Goal: Task Accomplishment & Management: Manage account settings

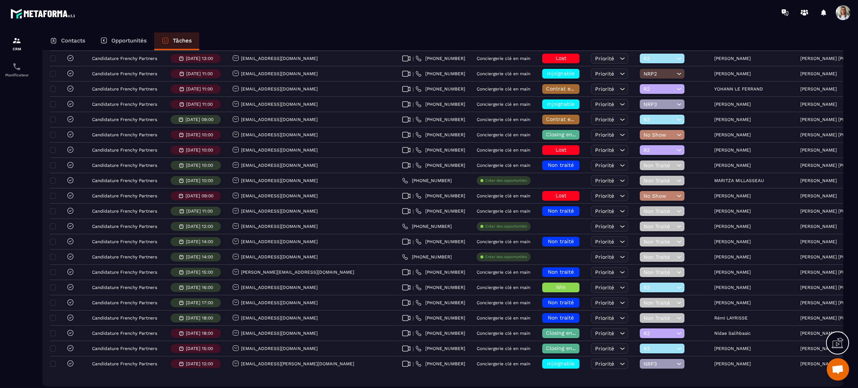
scroll to position [1327, 0]
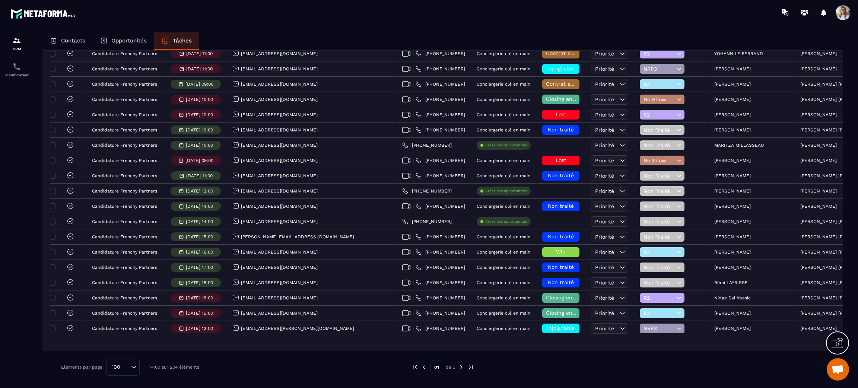
click at [462, 368] on img at bounding box center [461, 367] width 7 height 7
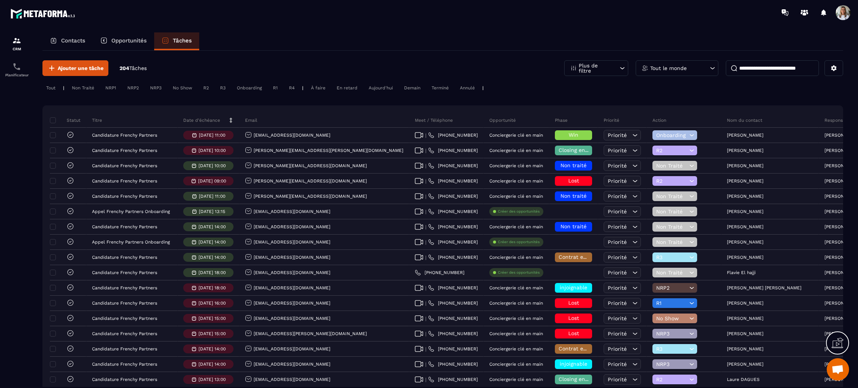
scroll to position [0, 0]
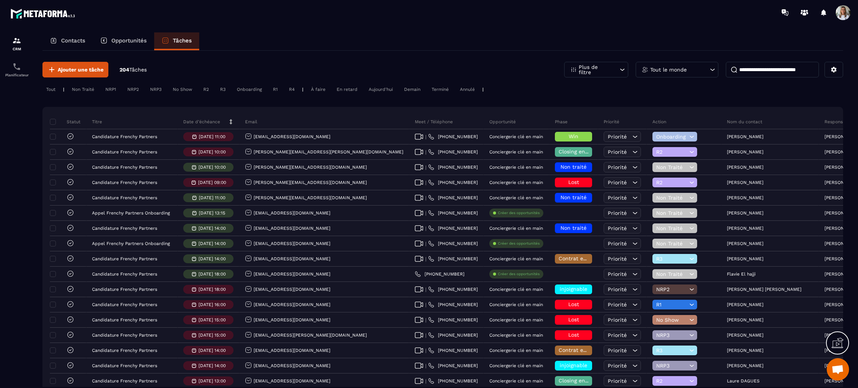
click at [89, 89] on div "Non Traité" at bounding box center [83, 89] width 30 height 9
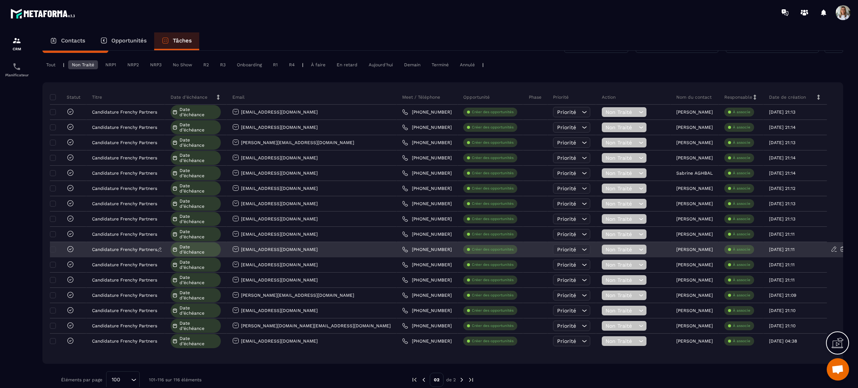
scroll to position [38, 0]
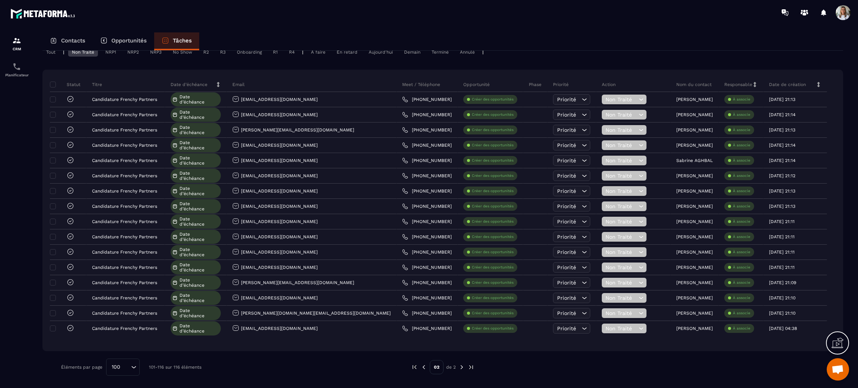
click at [424, 366] on img at bounding box center [424, 367] width 7 height 7
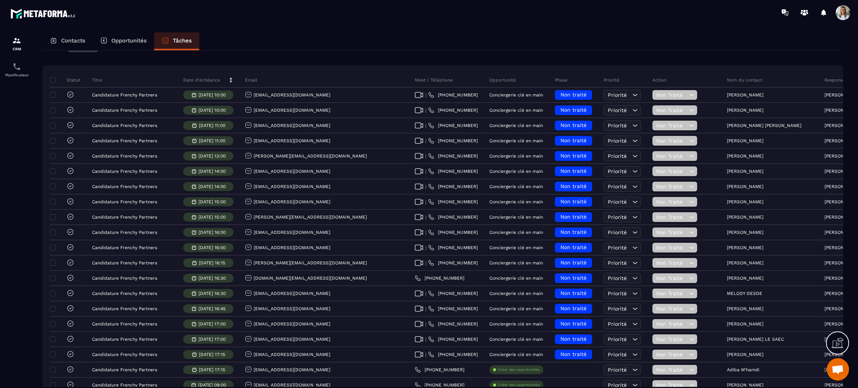
scroll to position [0, 0]
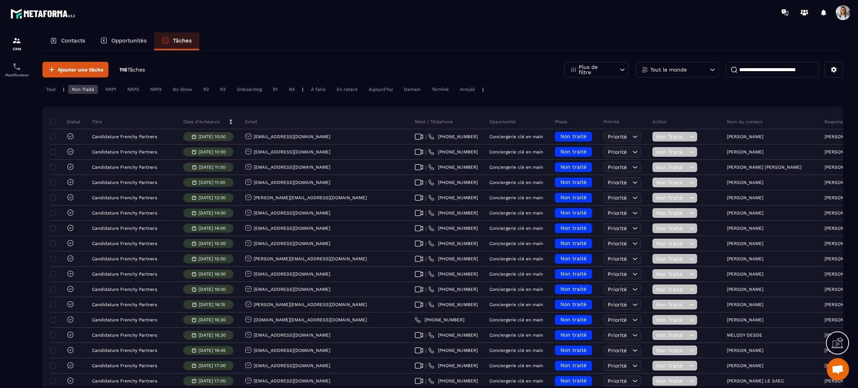
click at [766, 67] on input at bounding box center [772, 70] width 93 height 16
type input "******"
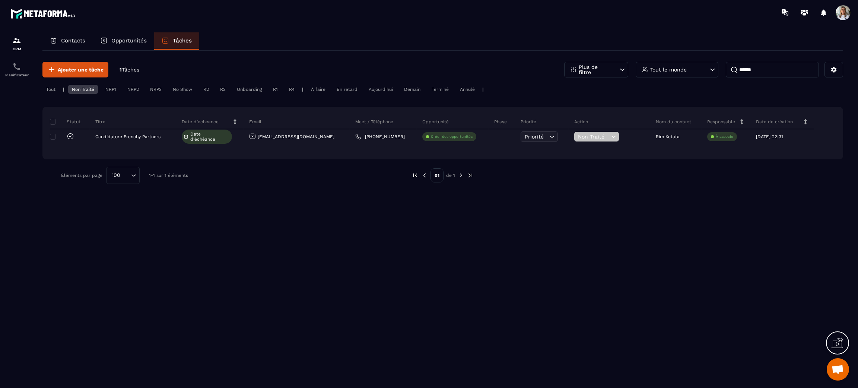
drag, startPoint x: 768, startPoint y: 67, endPoint x: 732, endPoint y: 66, distance: 35.8
click at [731, 67] on input "******" at bounding box center [772, 70] width 93 height 16
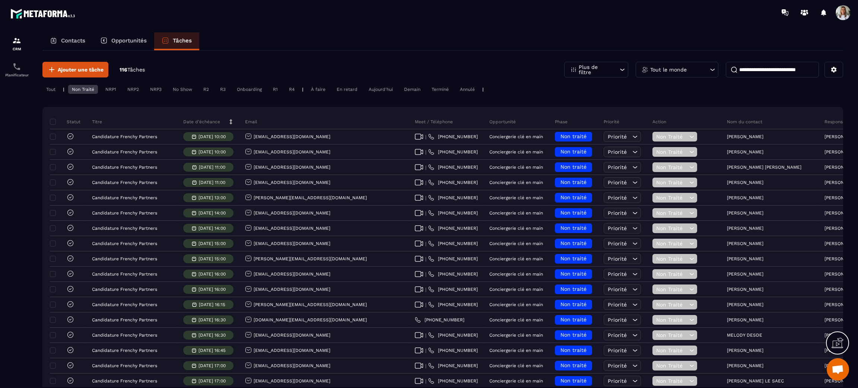
type input "*"
click at [667, 66] on div "Tout le monde" at bounding box center [677, 70] width 83 height 16
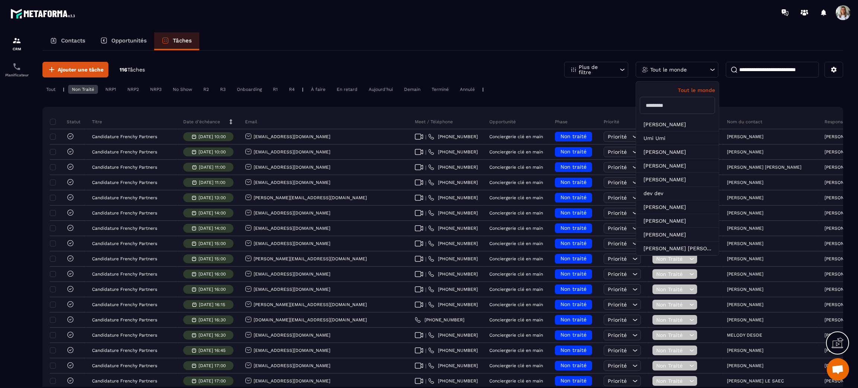
click at [669, 104] on input "text" at bounding box center [677, 105] width 75 height 17
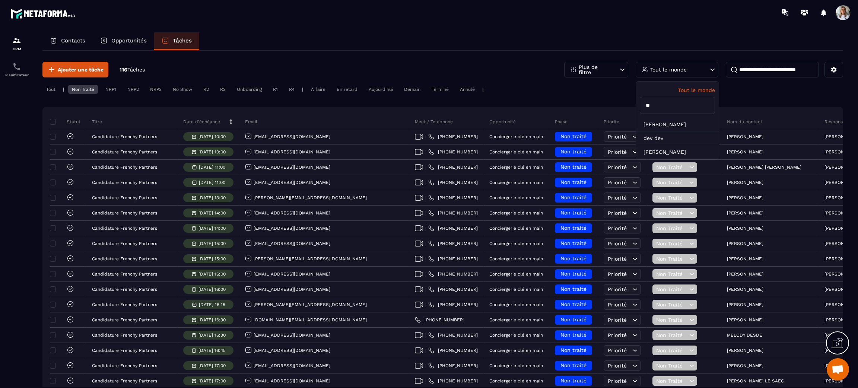
type input "*"
type input "**"
click at [671, 165] on li "[PERSON_NAME]" at bounding box center [677, 166] width 83 height 14
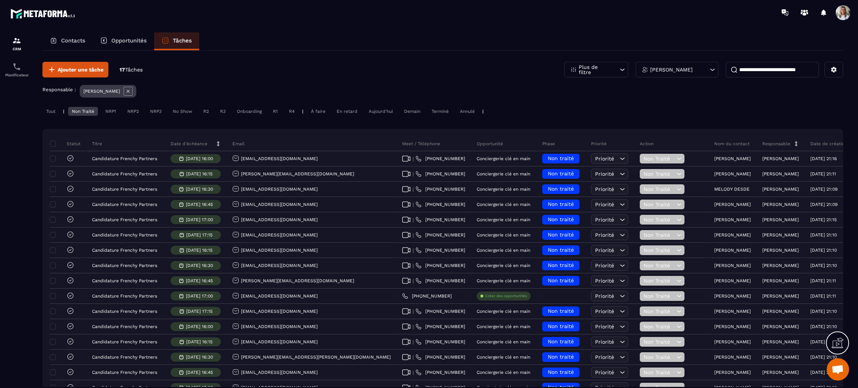
click at [124, 91] on icon at bounding box center [128, 91] width 9 height 9
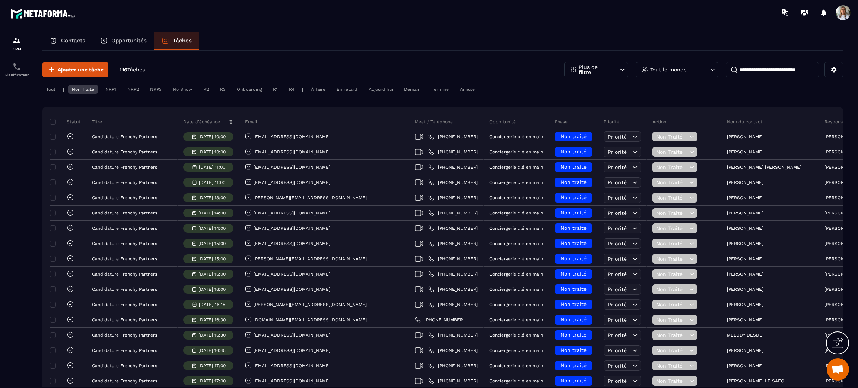
click at [698, 70] on div "Tout le monde" at bounding box center [677, 70] width 83 height 16
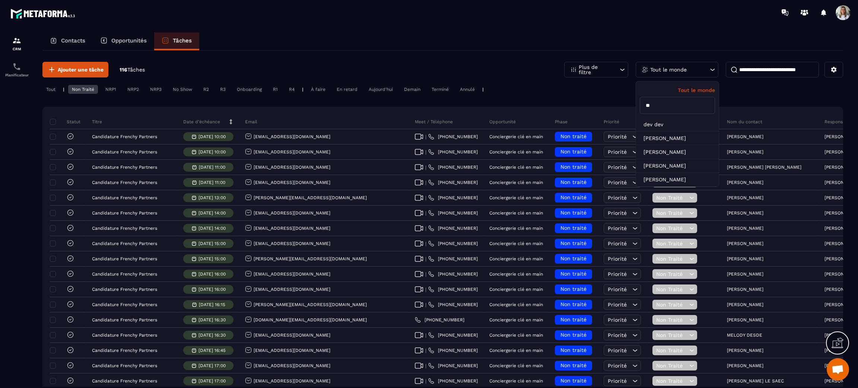
drag, startPoint x: 672, startPoint y: 107, endPoint x: 632, endPoint y: 115, distance: 40.6
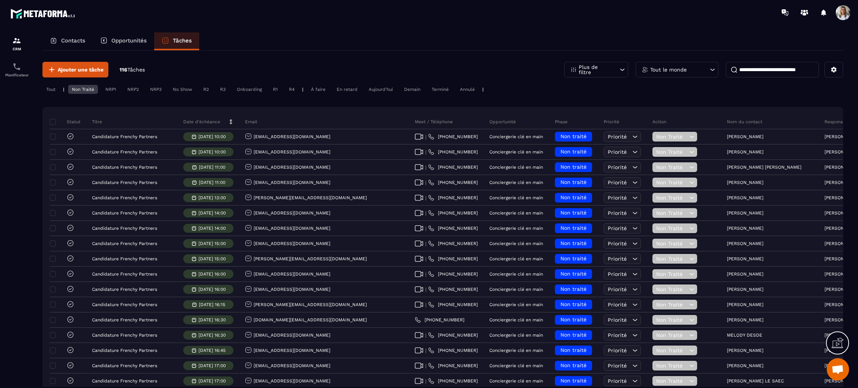
click at [680, 71] on p "Tout le monde" at bounding box center [668, 69] width 37 height 5
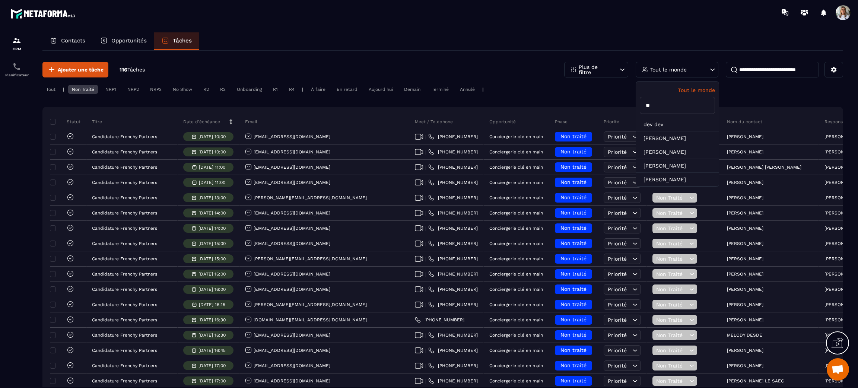
click at [668, 100] on input "**" at bounding box center [677, 105] width 75 height 17
drag, startPoint x: 665, startPoint y: 106, endPoint x: 636, endPoint y: 110, distance: 29.8
click at [636, 110] on div "Tout le monde **" at bounding box center [677, 100] width 83 height 36
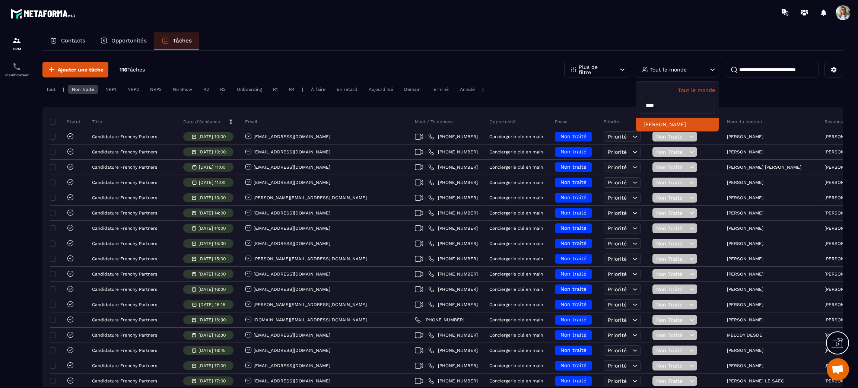
type input "****"
click at [659, 118] on li "[PERSON_NAME]" at bounding box center [677, 125] width 83 height 14
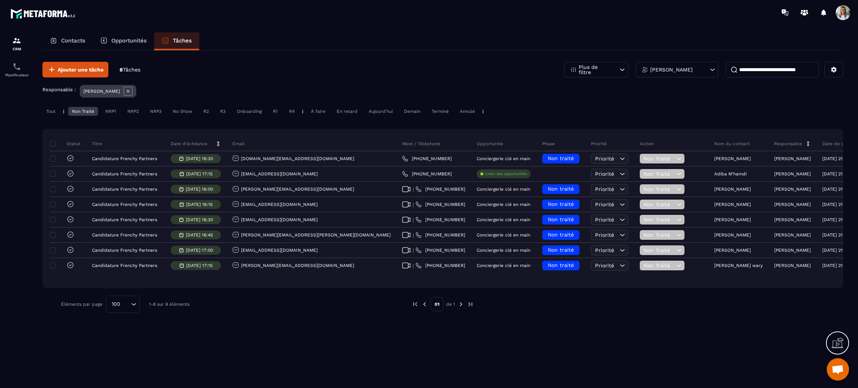
click at [124, 88] on icon at bounding box center [128, 91] width 9 height 9
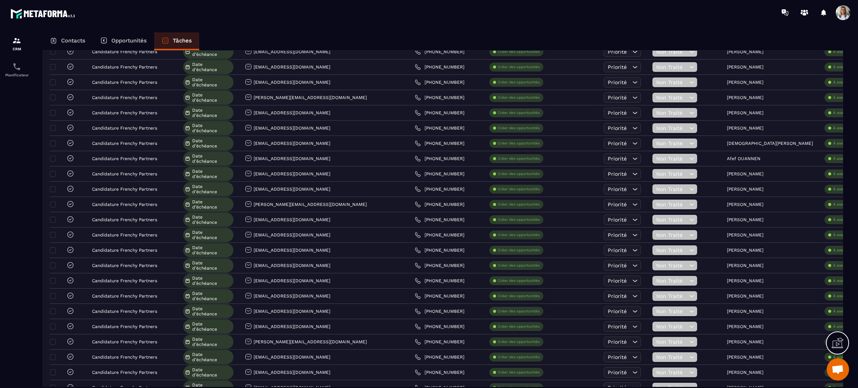
scroll to position [1117, 0]
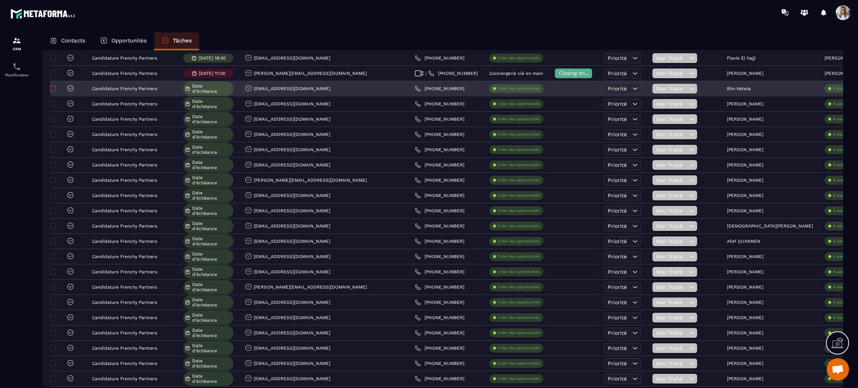
click at [53, 92] on span at bounding box center [53, 89] width 6 height 6
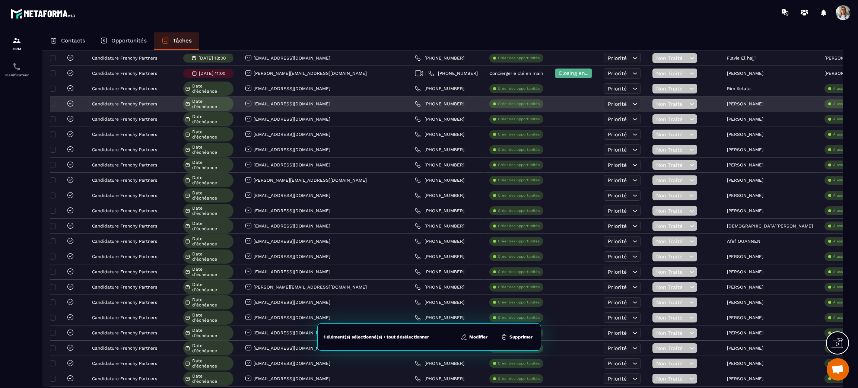
click at [56, 107] on div at bounding box center [63, 104] width 22 height 9
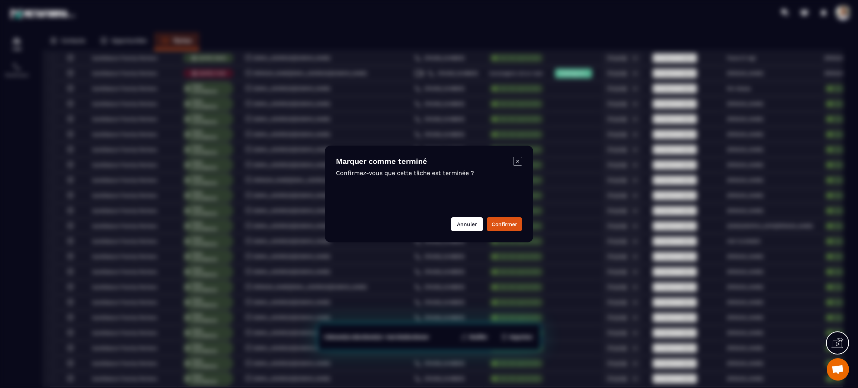
drag, startPoint x: 469, startPoint y: 226, endPoint x: 424, endPoint y: 210, distance: 48.3
click at [468, 226] on button "Annuler" at bounding box center [467, 224] width 32 height 14
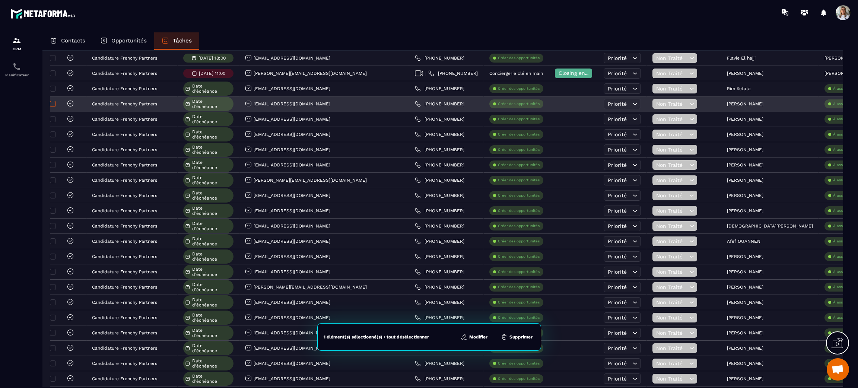
click at [53, 107] on span at bounding box center [53, 104] width 6 height 6
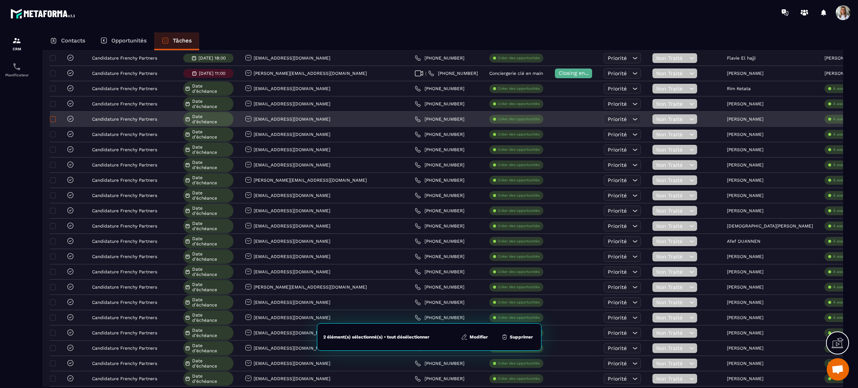
click at [53, 122] on span at bounding box center [53, 119] width 6 height 6
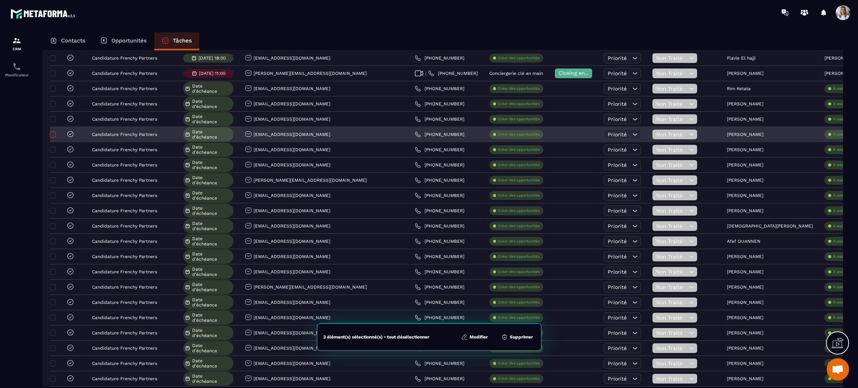
click at [53, 137] on span at bounding box center [53, 134] width 6 height 6
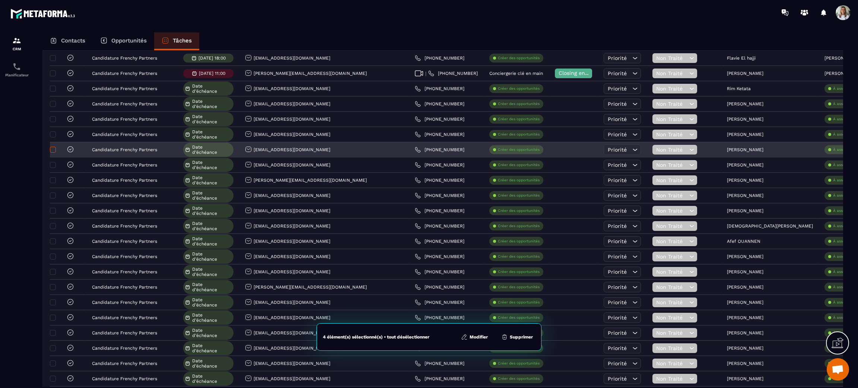
click at [53, 153] on span at bounding box center [53, 150] width 6 height 6
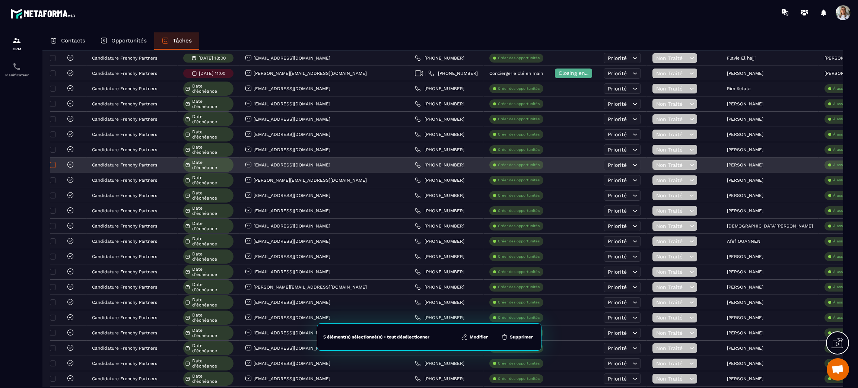
click at [53, 167] on span at bounding box center [53, 165] width 6 height 6
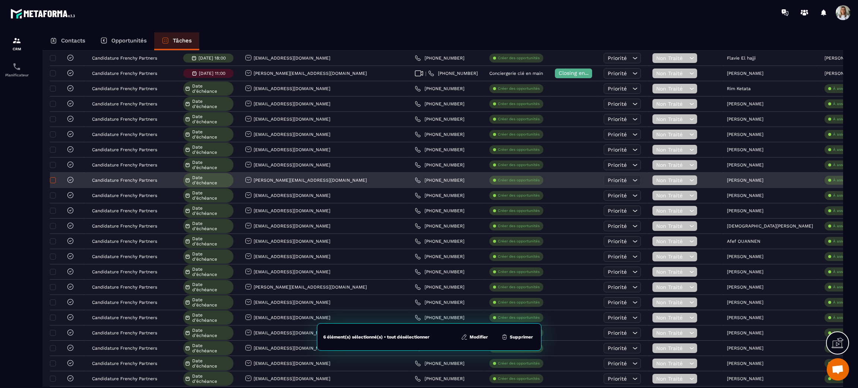
click at [55, 183] on span at bounding box center [53, 180] width 6 height 6
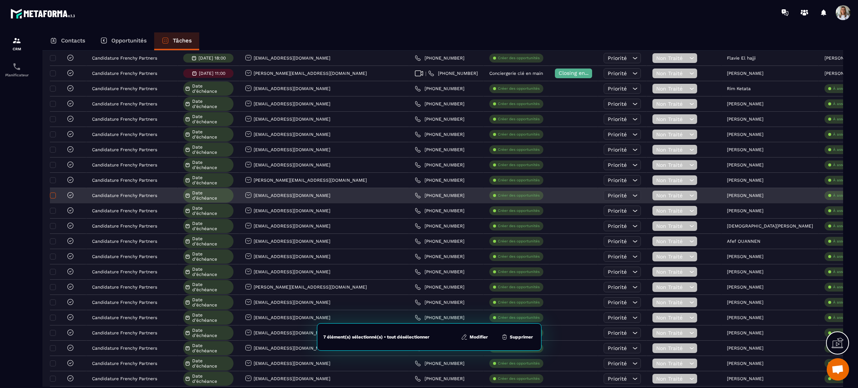
click at [54, 199] on span at bounding box center [53, 196] width 6 height 6
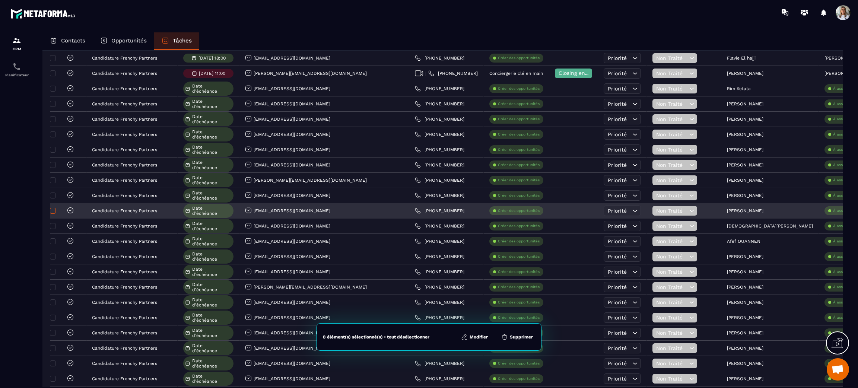
click at [53, 214] on span at bounding box center [53, 211] width 6 height 6
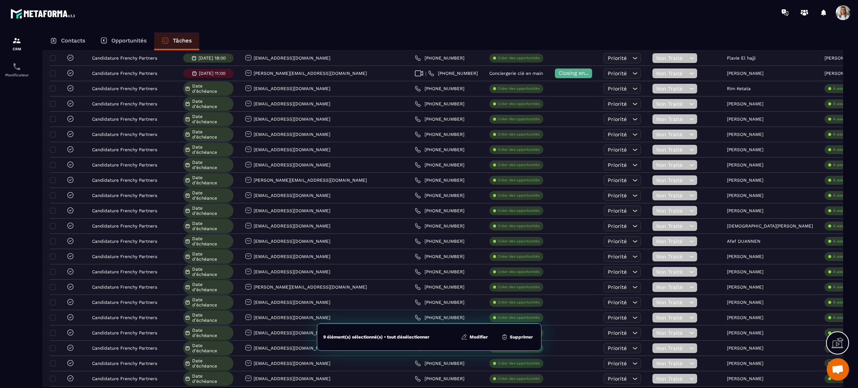
click at [480, 335] on button "Modifier" at bounding box center [474, 336] width 31 height 7
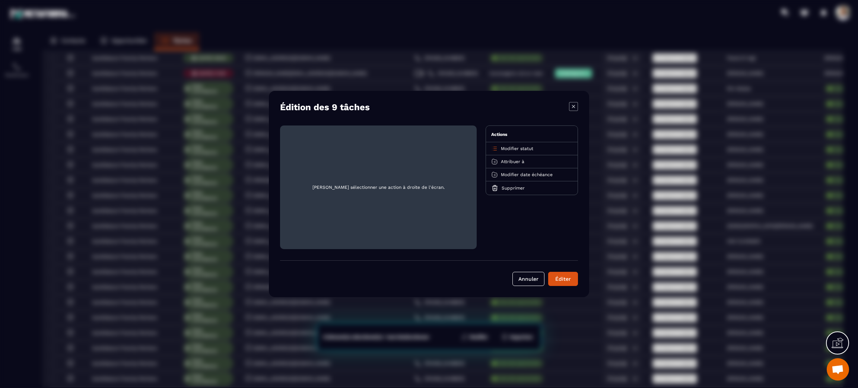
click at [513, 161] on span "Attribuer à" at bounding box center [512, 161] width 23 height 5
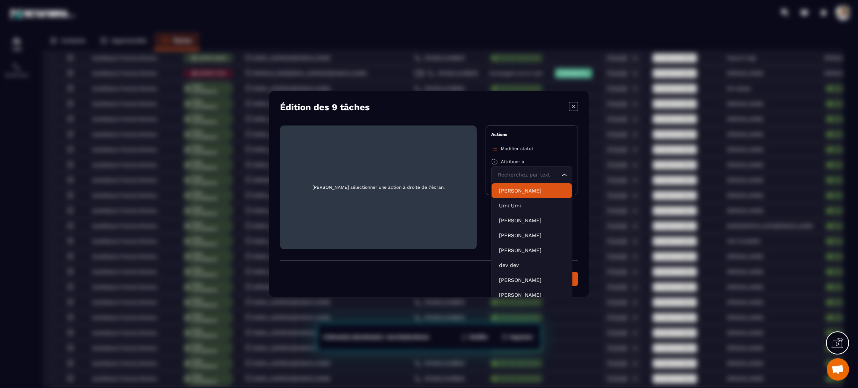
click at [524, 176] on input "Search for option" at bounding box center [528, 175] width 64 height 8
type input "****"
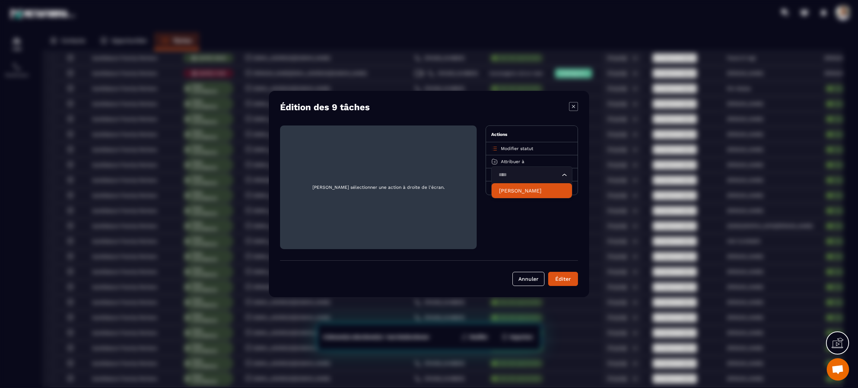
click at [524, 193] on p "[PERSON_NAME]" at bounding box center [532, 190] width 66 height 7
click at [563, 280] on div "Éditer" at bounding box center [563, 278] width 20 height 7
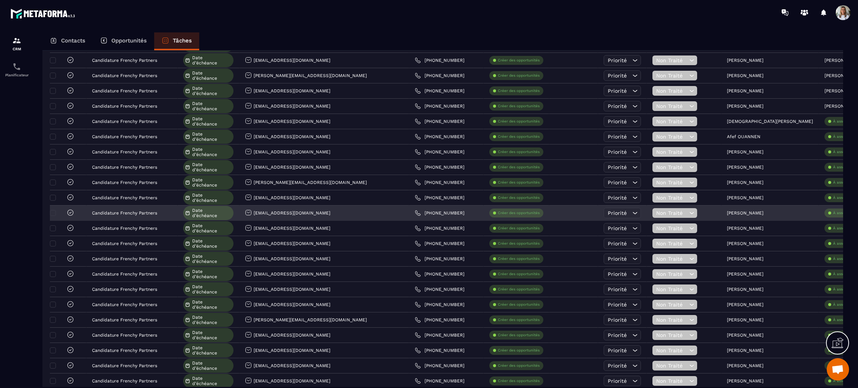
scroll to position [1229, 0]
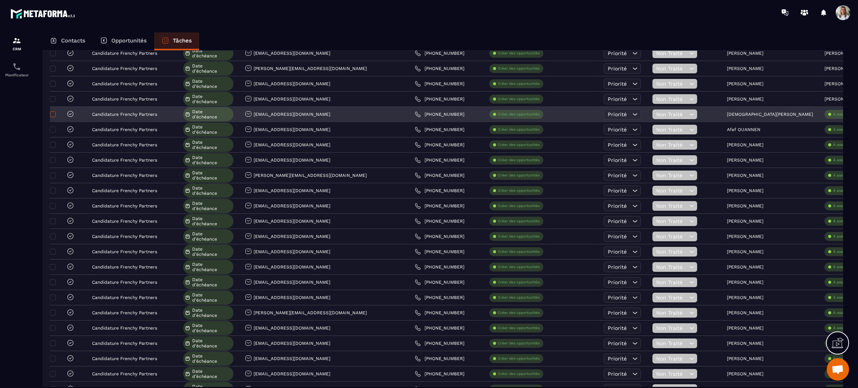
click at [54, 117] on span at bounding box center [53, 114] width 6 height 6
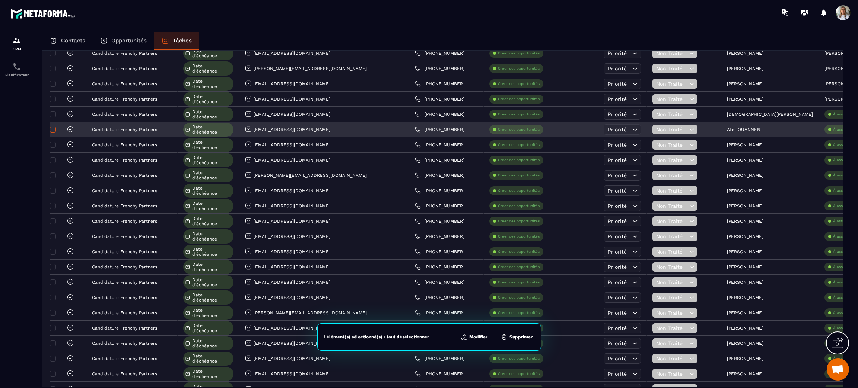
click at [55, 133] on span at bounding box center [53, 130] width 6 height 6
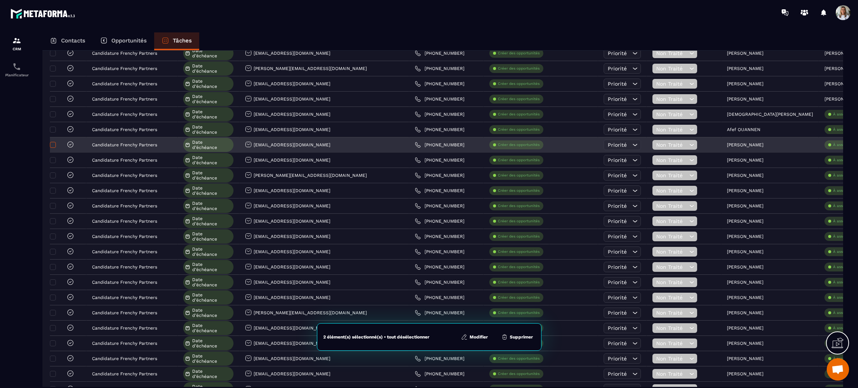
click at [53, 148] on span at bounding box center [53, 145] width 6 height 6
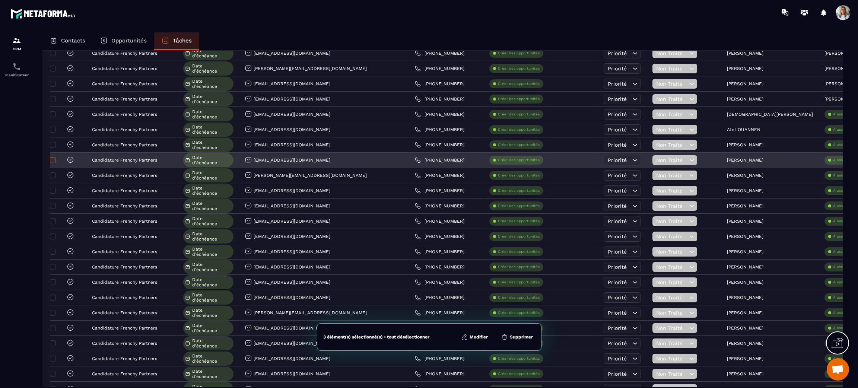
click at [54, 163] on span at bounding box center [53, 160] width 6 height 6
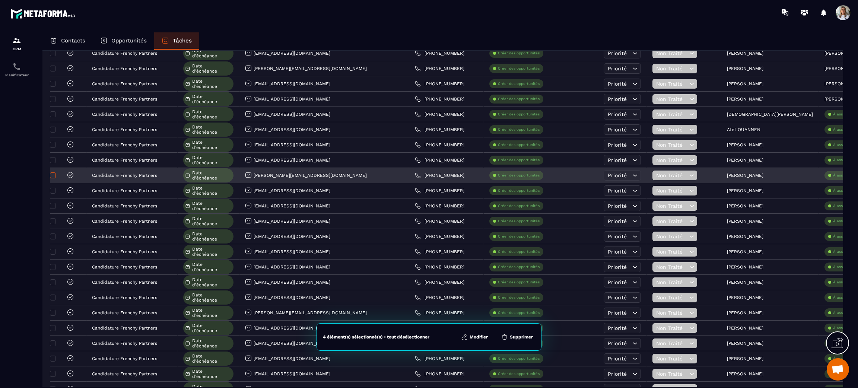
click at [54, 178] on span at bounding box center [53, 175] width 6 height 6
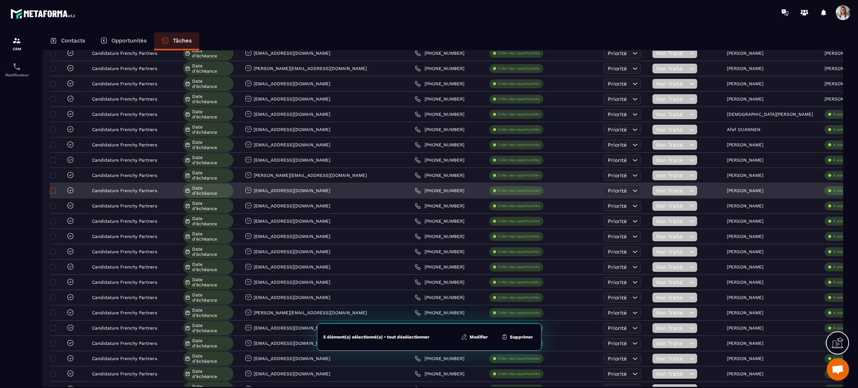
click at [53, 194] on span at bounding box center [53, 191] width 6 height 6
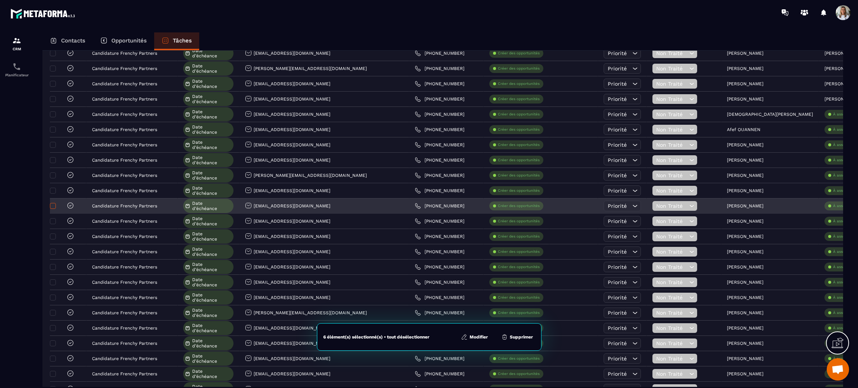
click at [54, 209] on span at bounding box center [53, 206] width 6 height 6
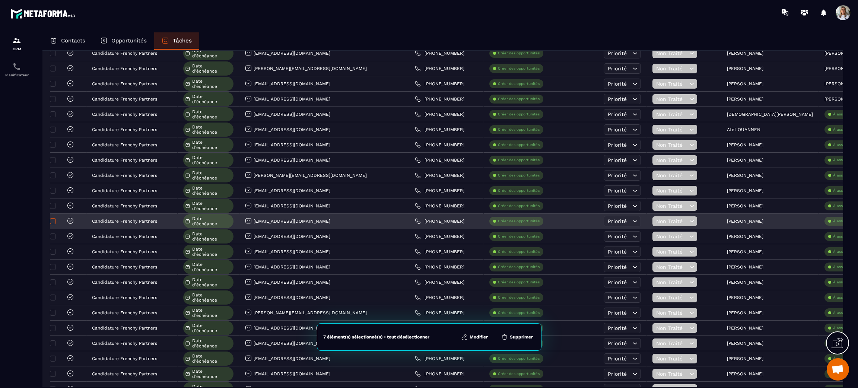
click at [55, 224] on span at bounding box center [53, 221] width 6 height 6
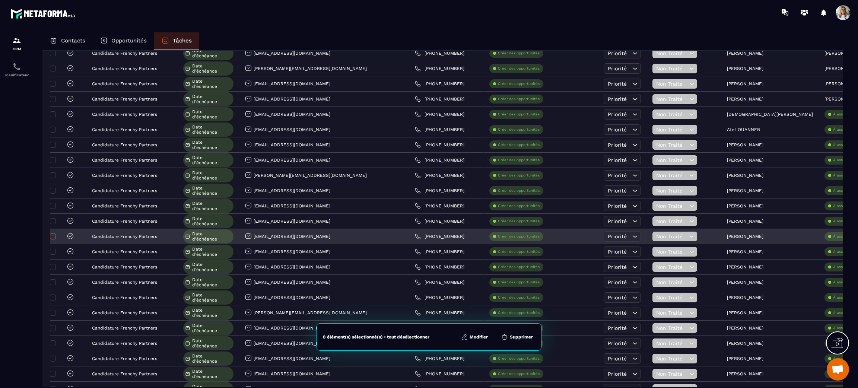
click at [54, 240] on span at bounding box center [53, 237] width 6 height 6
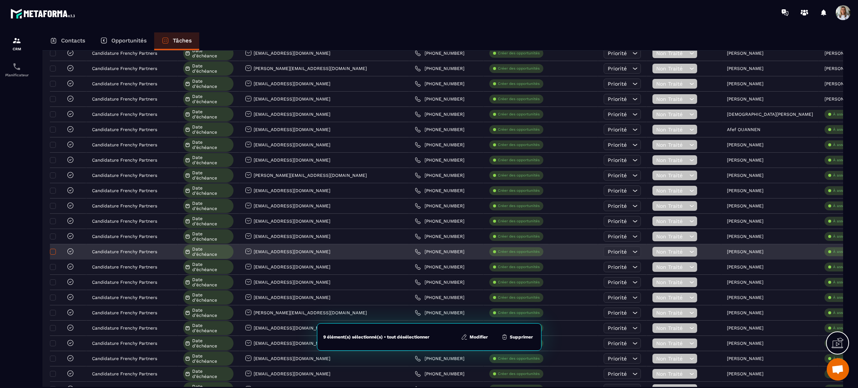
click at [55, 255] on span at bounding box center [53, 252] width 6 height 6
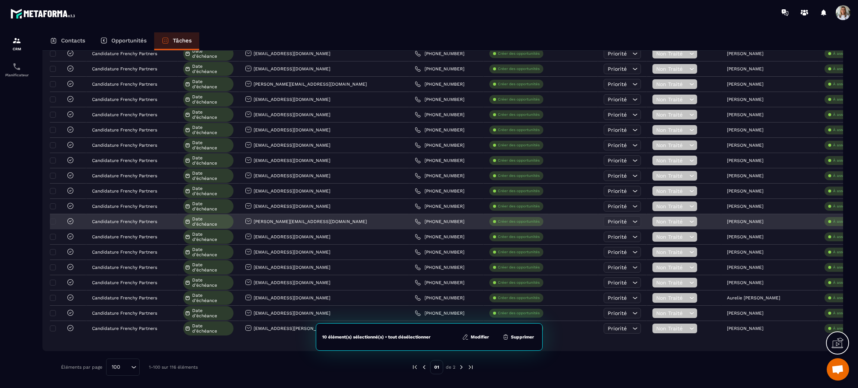
scroll to position [1271, 0]
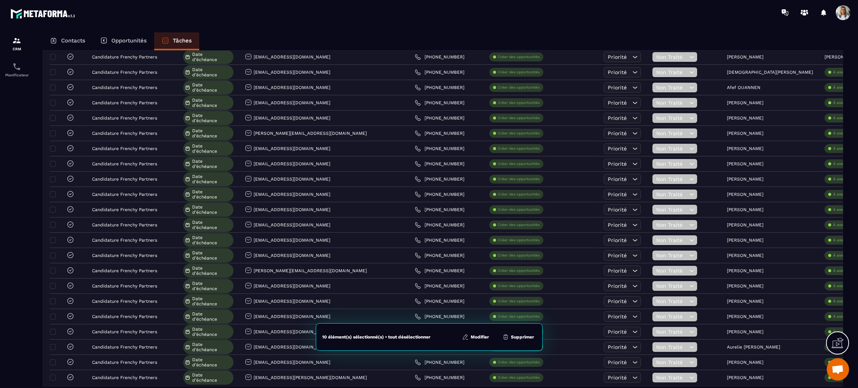
click at [475, 337] on button "Modifier" at bounding box center [475, 336] width 31 height 7
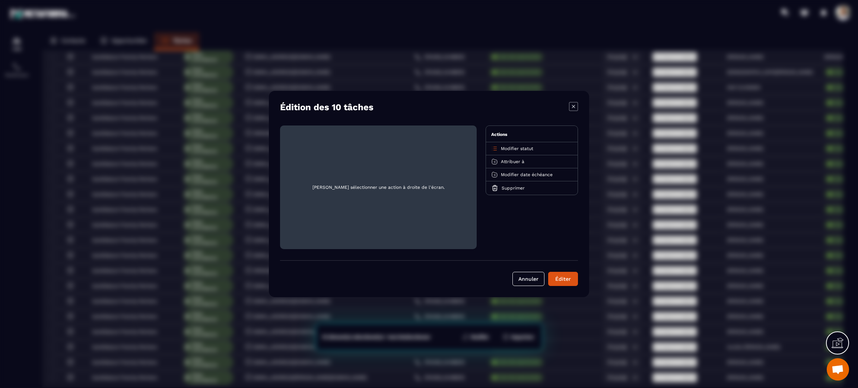
click at [517, 160] on span "Attribuer à" at bounding box center [512, 161] width 23 height 5
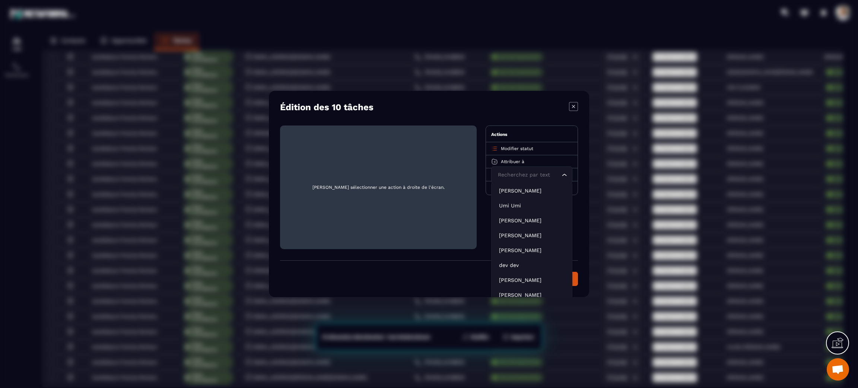
click at [527, 172] on input "Search for option" at bounding box center [528, 175] width 64 height 8
type input "****"
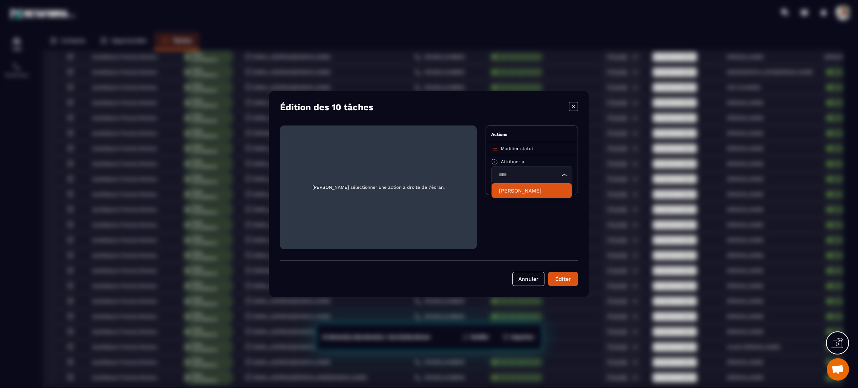
click at [527, 192] on p "[PERSON_NAME]" at bounding box center [532, 190] width 66 height 7
click at [564, 279] on div "Éditer" at bounding box center [563, 278] width 20 height 7
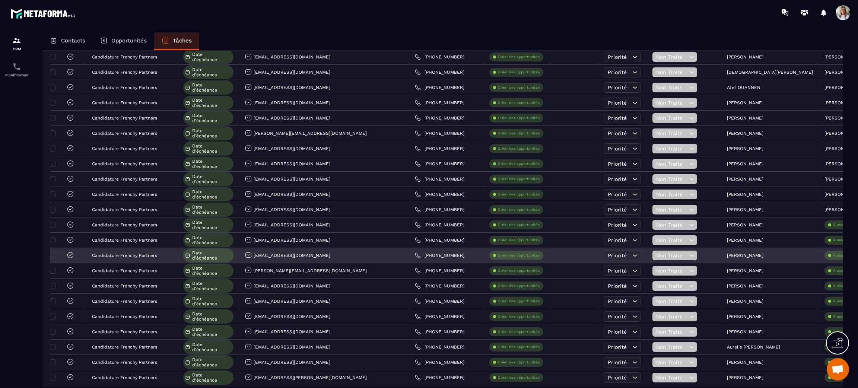
scroll to position [1327, 0]
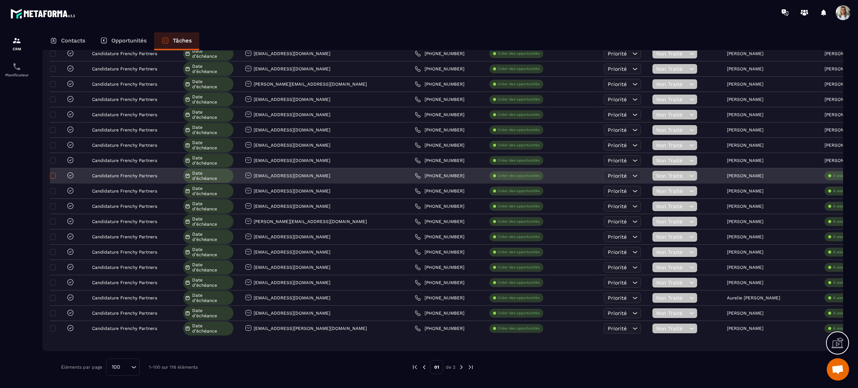
drag, startPoint x: 54, startPoint y: 175, endPoint x: 54, endPoint y: 179, distance: 3.7
click at [54, 176] on span at bounding box center [53, 176] width 6 height 6
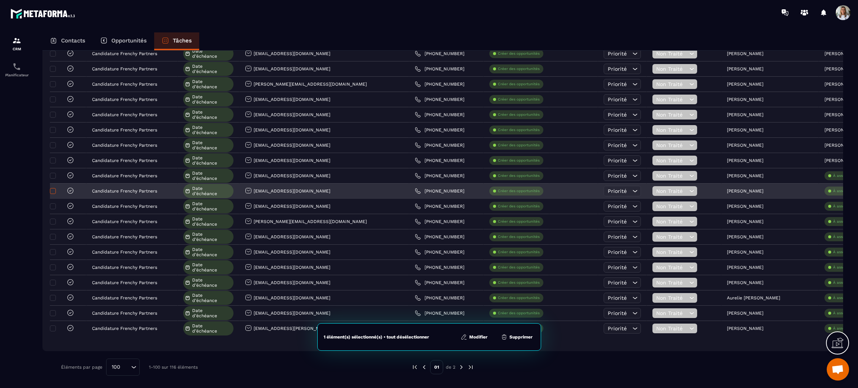
click at [54, 191] on span at bounding box center [53, 191] width 6 height 6
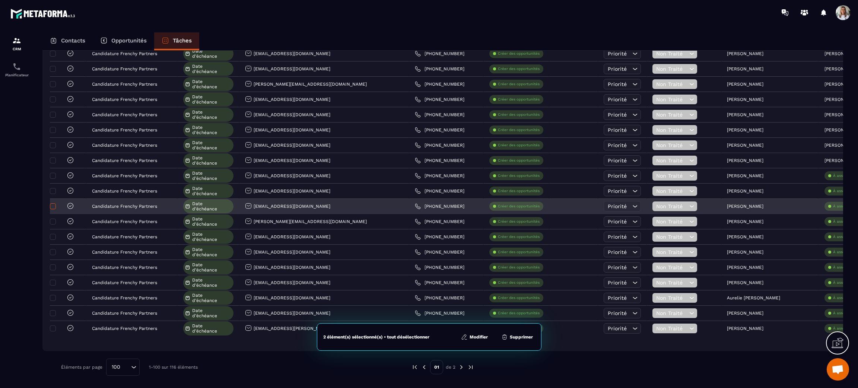
click at [54, 207] on span at bounding box center [53, 206] width 6 height 6
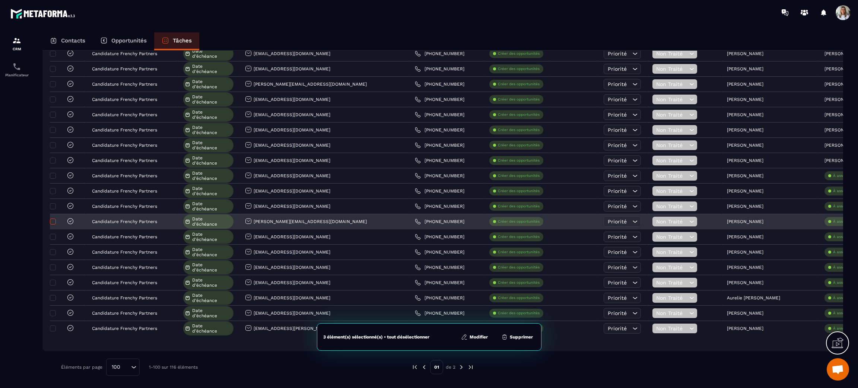
click at [54, 220] on span at bounding box center [53, 222] width 6 height 6
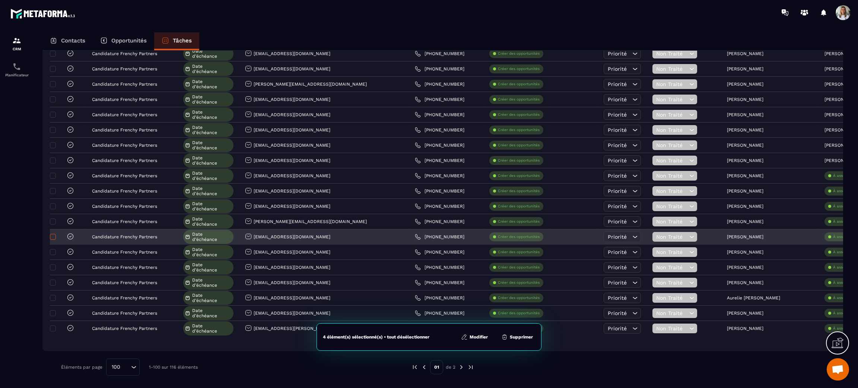
click at [54, 234] on span at bounding box center [53, 237] width 6 height 6
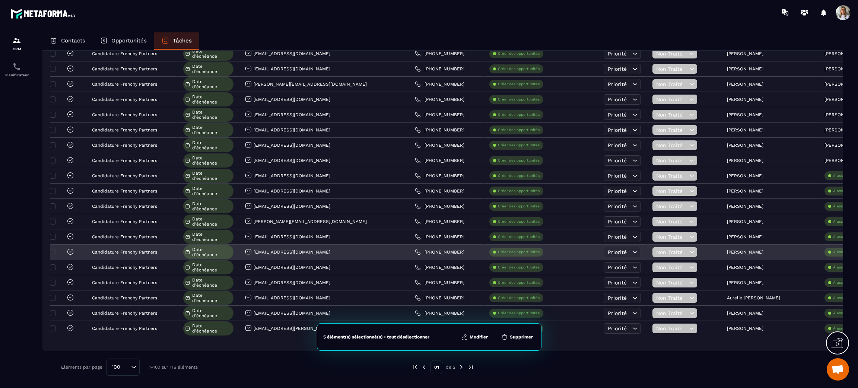
click at [57, 254] on div at bounding box center [63, 252] width 22 height 9
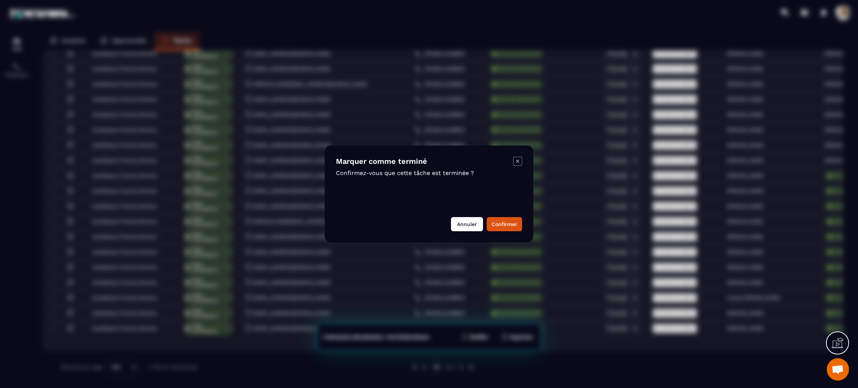
click at [455, 230] on button "Annuler" at bounding box center [467, 224] width 32 height 14
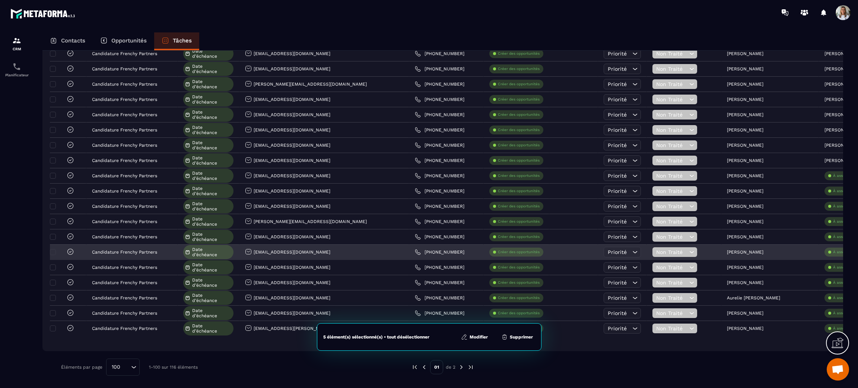
click at [56, 250] on div at bounding box center [63, 252] width 22 height 9
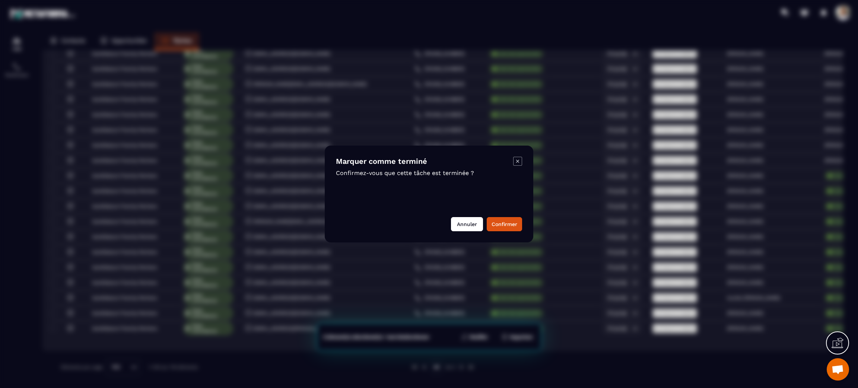
click at [465, 225] on button "Annuler" at bounding box center [467, 224] width 32 height 14
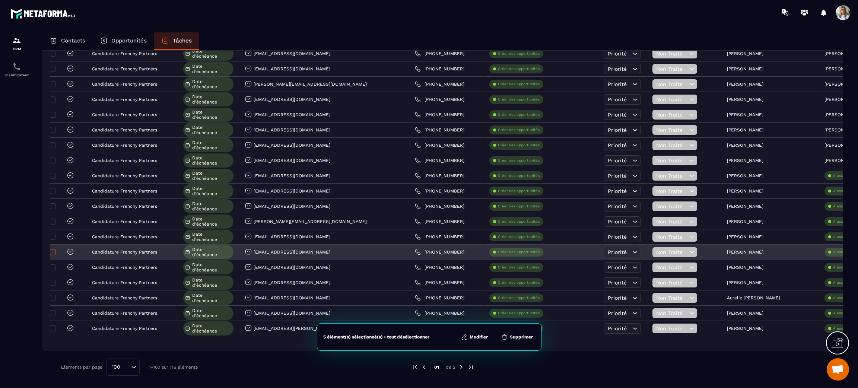
click at [50, 254] on span at bounding box center [53, 252] width 6 height 6
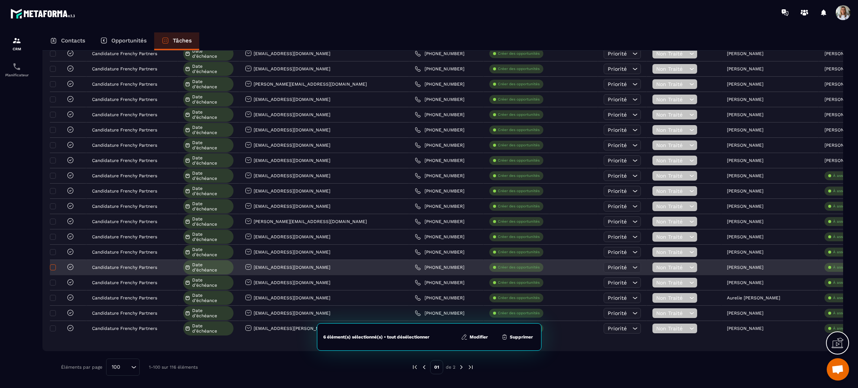
click at [53, 268] on span at bounding box center [53, 267] width 6 height 6
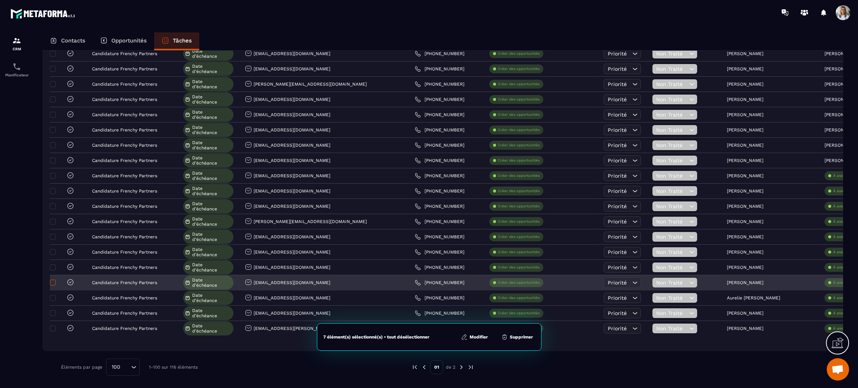
click at [53, 280] on span at bounding box center [53, 283] width 6 height 6
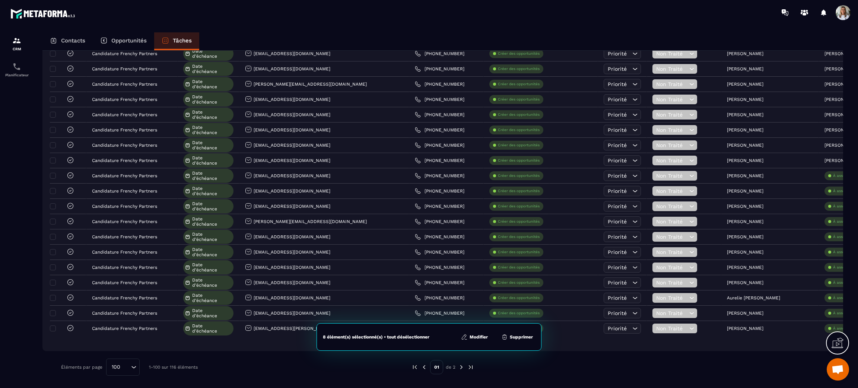
click at [475, 337] on button "Modifier" at bounding box center [474, 336] width 31 height 7
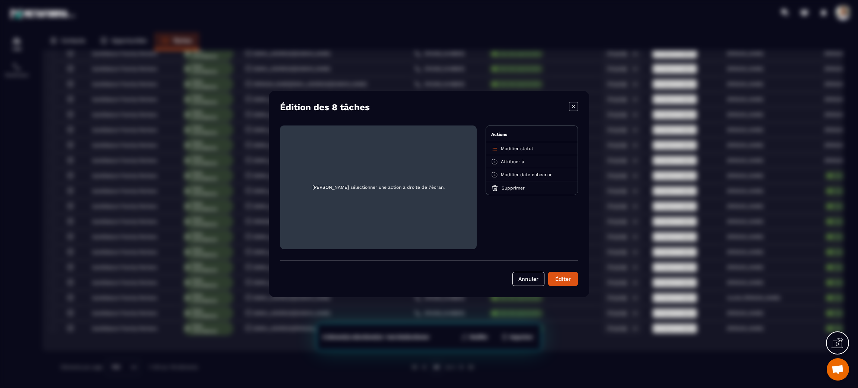
click at [517, 162] on span "Attribuer à" at bounding box center [512, 161] width 23 height 5
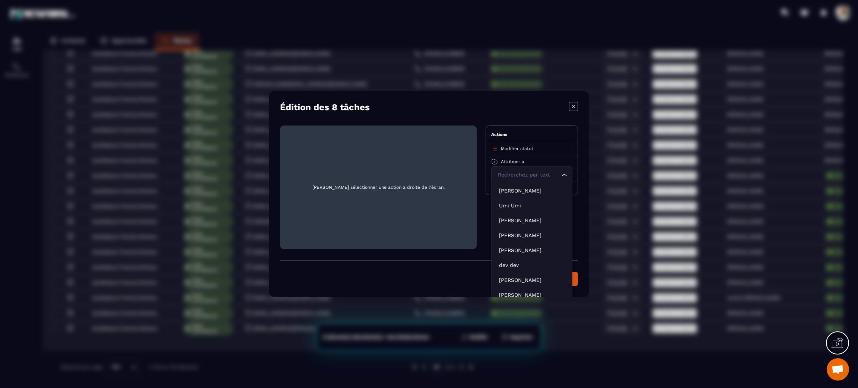
click at [520, 173] on input "Search for option" at bounding box center [528, 175] width 64 height 8
type input "****"
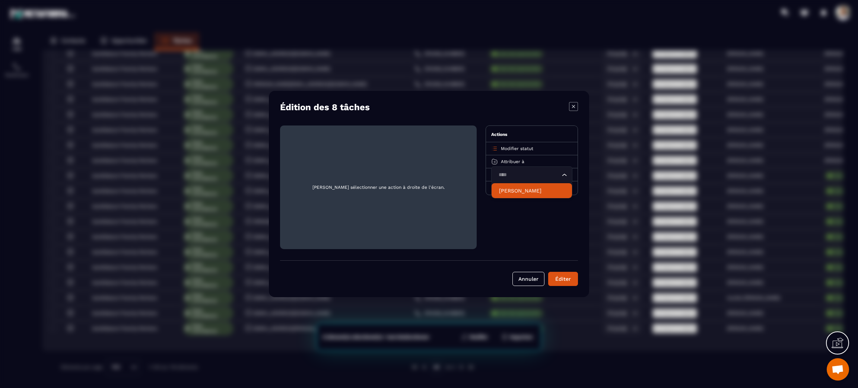
click at [523, 187] on p "[PERSON_NAME]" at bounding box center [532, 190] width 66 height 7
click at [564, 278] on div "Éditer" at bounding box center [563, 278] width 20 height 7
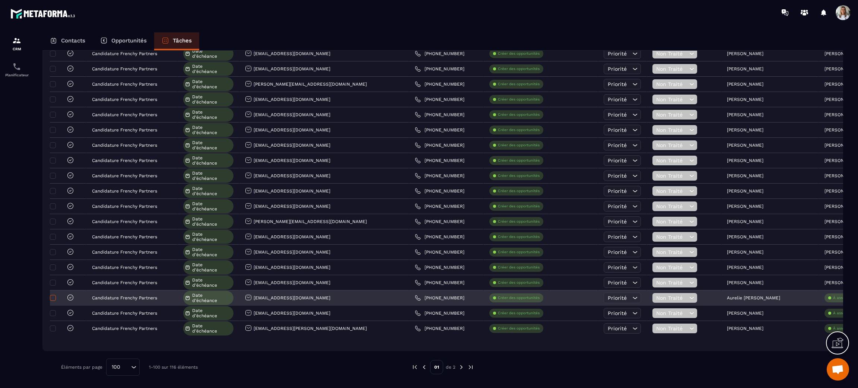
click at [55, 296] on span at bounding box center [53, 298] width 6 height 6
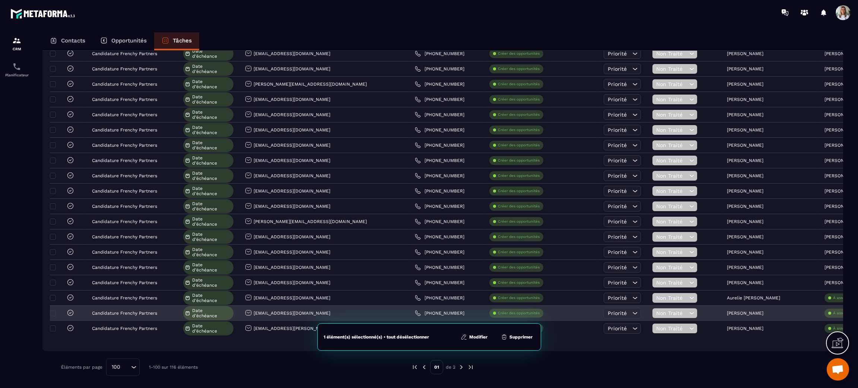
click at [55, 309] on div at bounding box center [63, 313] width 22 height 9
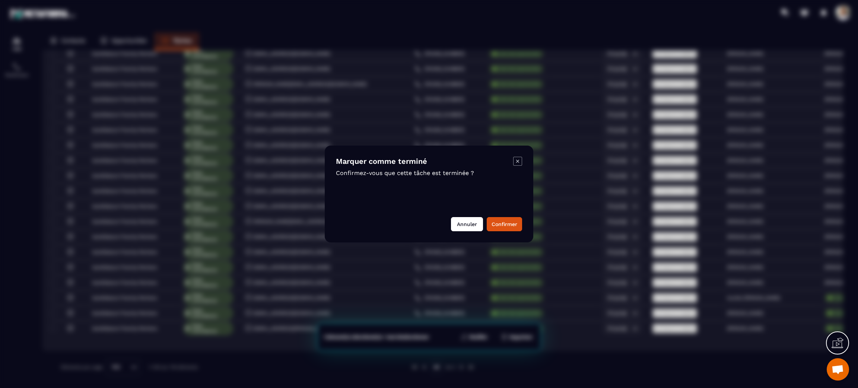
click at [468, 225] on button "Annuler" at bounding box center [467, 224] width 32 height 14
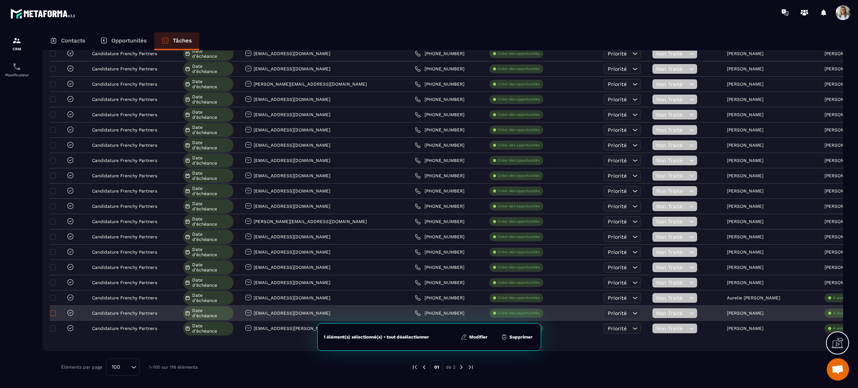
click at [53, 311] on span at bounding box center [53, 313] width 6 height 6
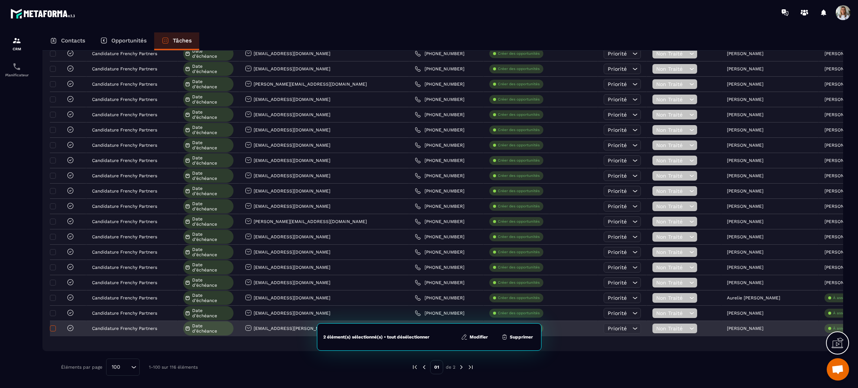
click at [54, 328] on span at bounding box center [53, 329] width 6 height 6
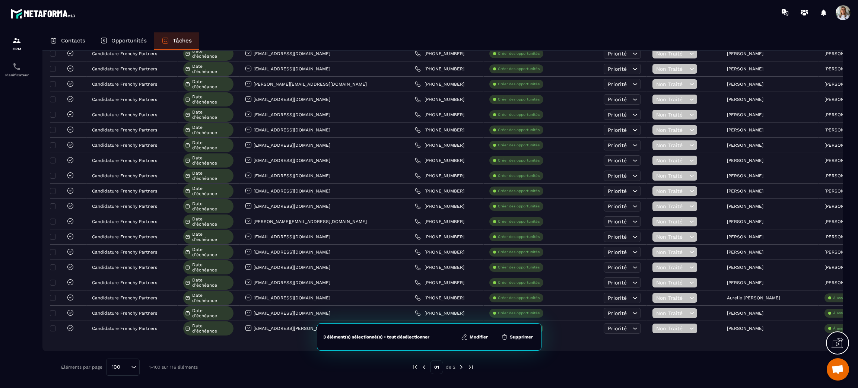
click at [482, 338] on button "Modifier" at bounding box center [474, 336] width 31 height 7
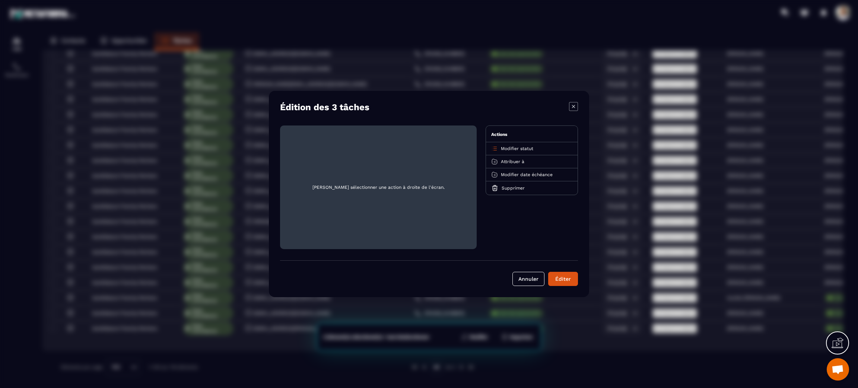
click at [515, 163] on span "Attribuer à" at bounding box center [512, 161] width 23 height 5
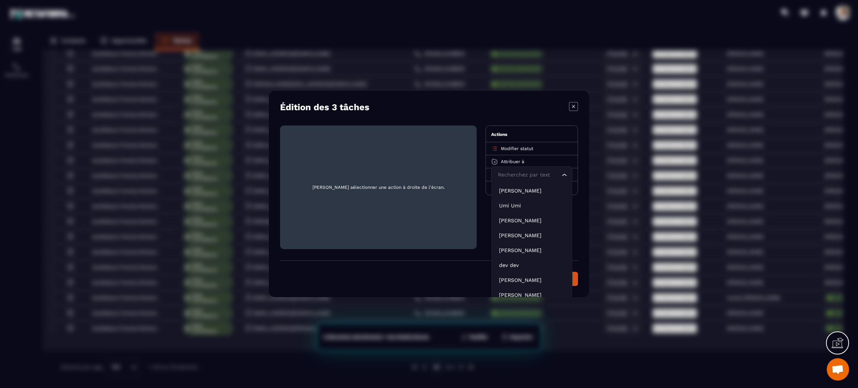
click at [517, 175] on input "Search for option" at bounding box center [528, 175] width 64 height 8
type input "***"
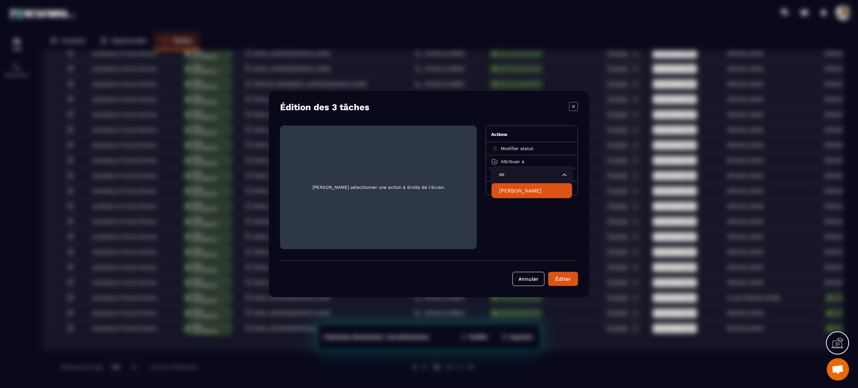
click at [527, 190] on p "[PERSON_NAME]" at bounding box center [532, 190] width 66 height 7
click at [571, 279] on div "Éditer" at bounding box center [563, 278] width 20 height 7
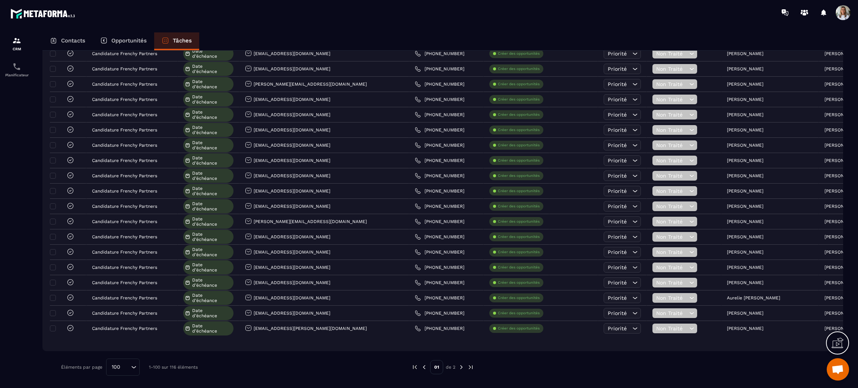
click at [461, 364] on img at bounding box center [461, 367] width 7 height 7
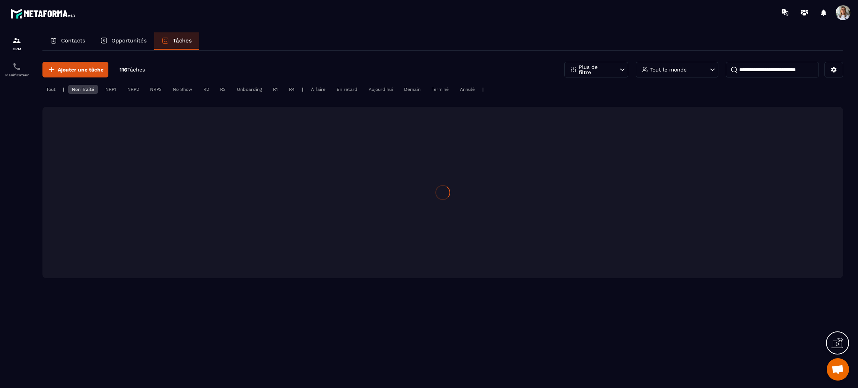
scroll to position [0, 0]
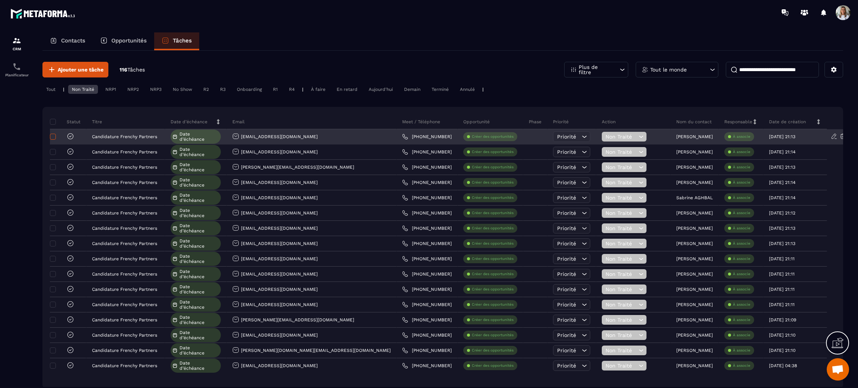
click at [54, 137] on span at bounding box center [53, 137] width 6 height 6
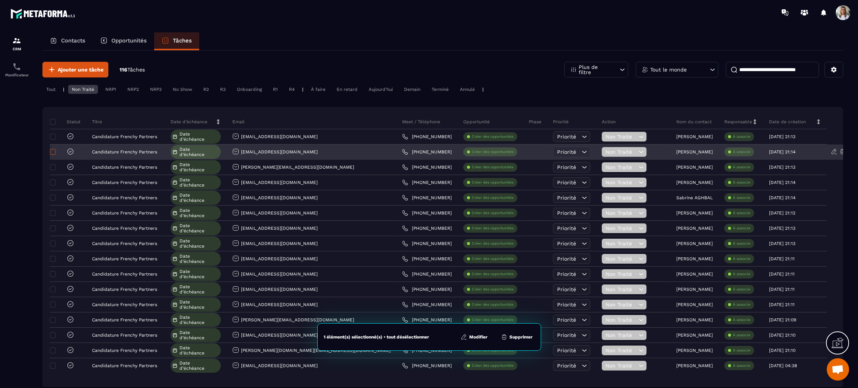
click at [52, 154] on span at bounding box center [53, 152] width 6 height 6
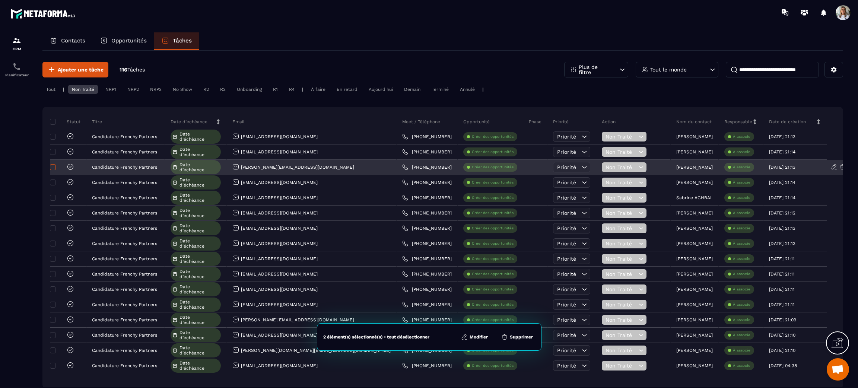
click at [53, 167] on span at bounding box center [53, 167] width 6 height 6
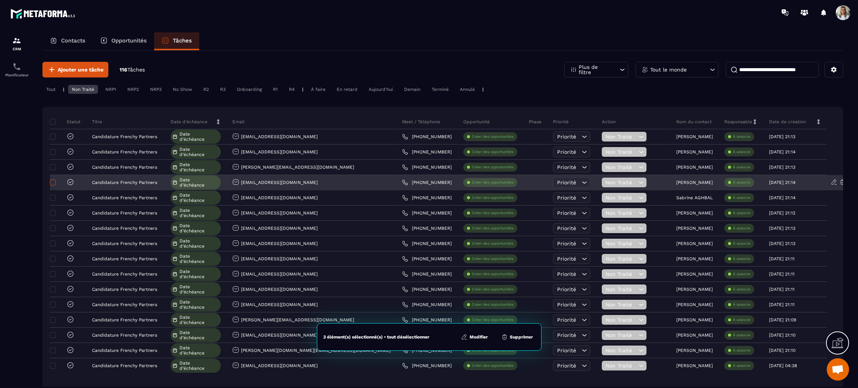
click at [53, 183] on span at bounding box center [53, 183] width 6 height 6
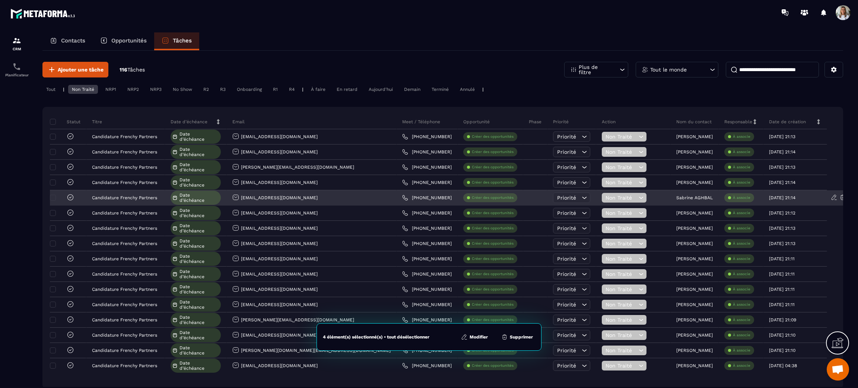
click at [56, 199] on div at bounding box center [63, 198] width 22 height 9
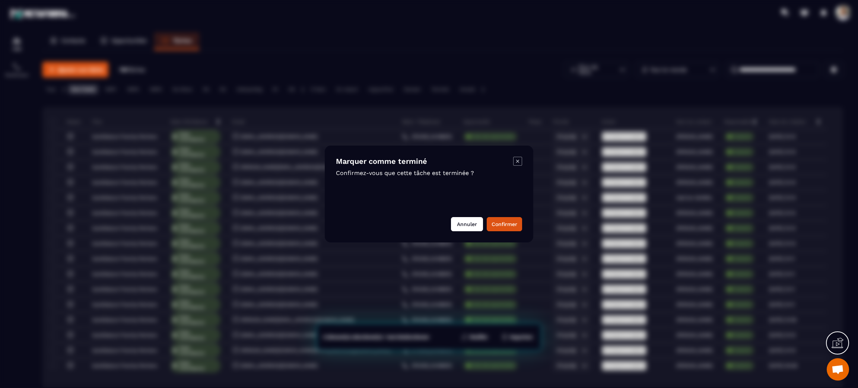
click at [475, 229] on button "Annuler" at bounding box center [467, 224] width 32 height 14
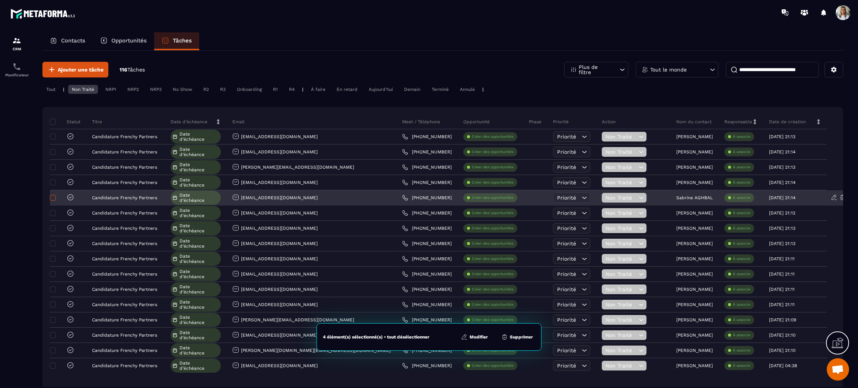
click at [54, 196] on span at bounding box center [53, 198] width 6 height 6
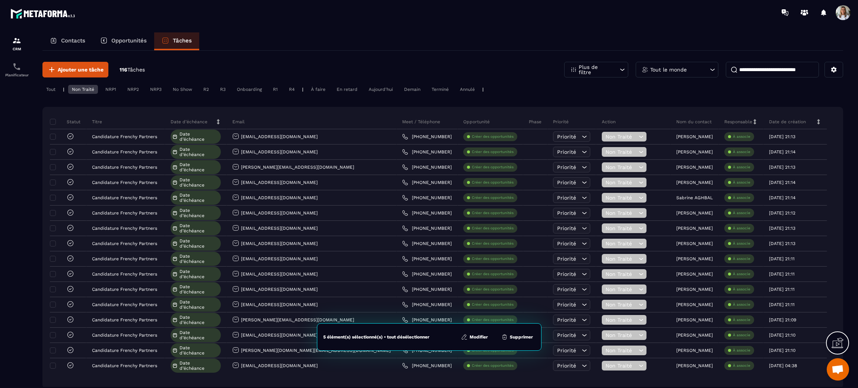
click at [477, 338] on button "Modifier" at bounding box center [474, 336] width 31 height 7
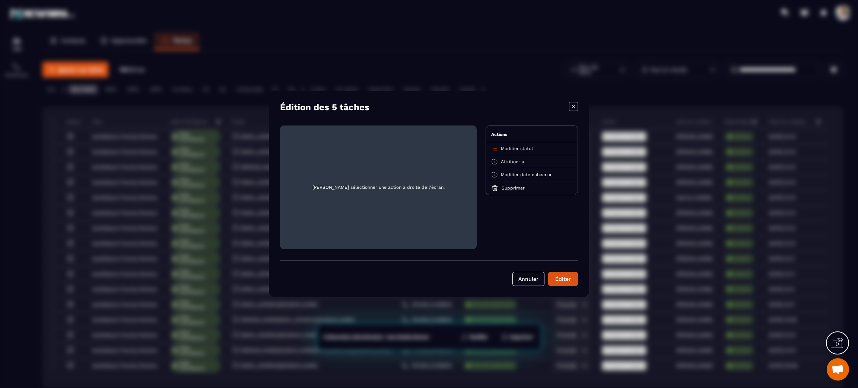
click at [515, 160] on span "Attribuer à" at bounding box center [512, 161] width 23 height 5
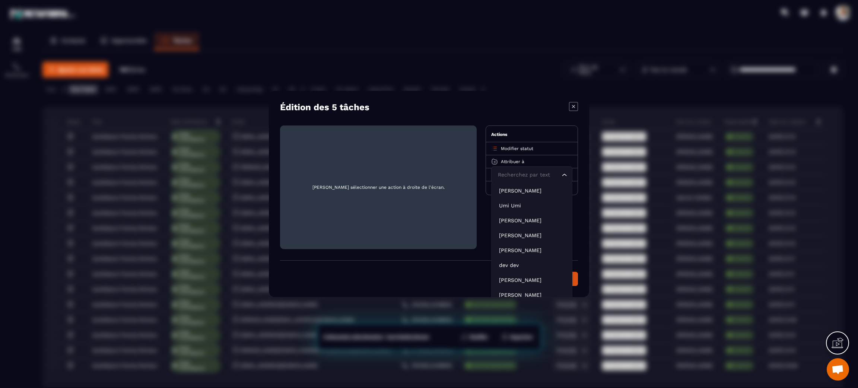
click at [519, 175] on input "Search for option" at bounding box center [528, 175] width 64 height 8
type input "***"
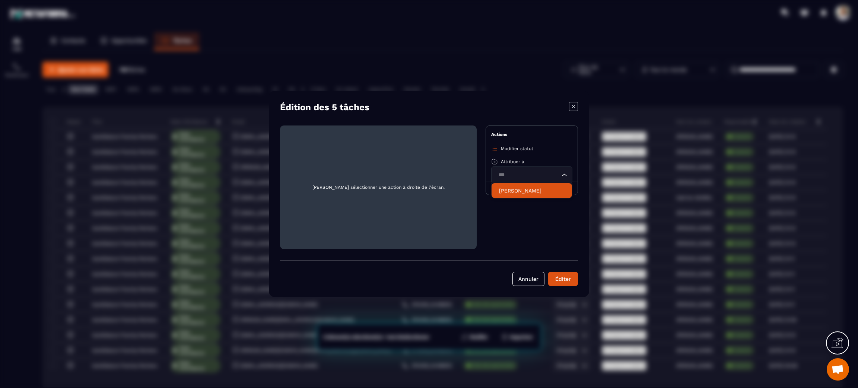
click at [517, 190] on p "[PERSON_NAME]" at bounding box center [532, 190] width 66 height 7
click at [567, 283] on button "Éditer" at bounding box center [563, 279] width 30 height 14
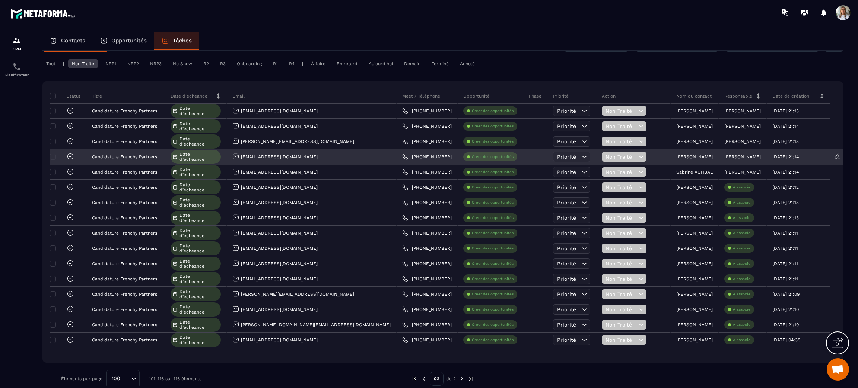
scroll to position [38, 0]
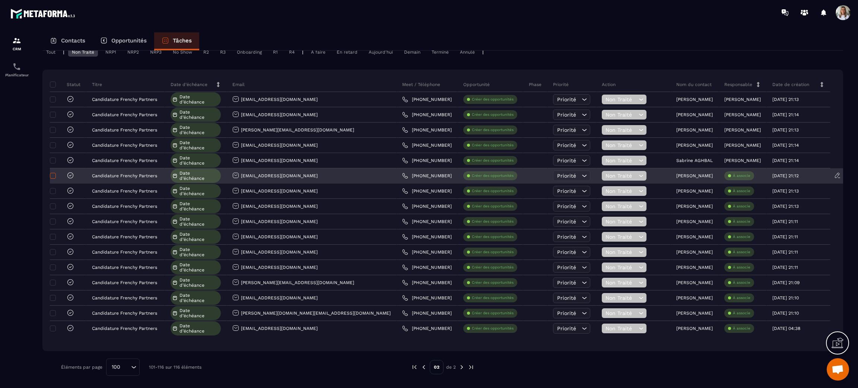
click at [53, 174] on span at bounding box center [53, 176] width 6 height 6
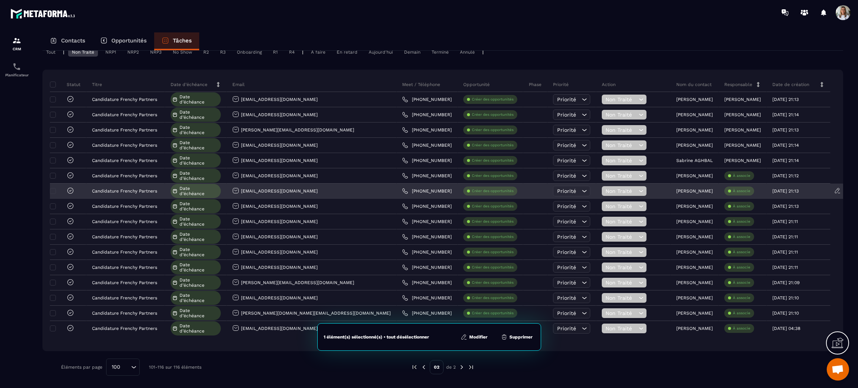
click at [56, 188] on div at bounding box center [63, 191] width 22 height 9
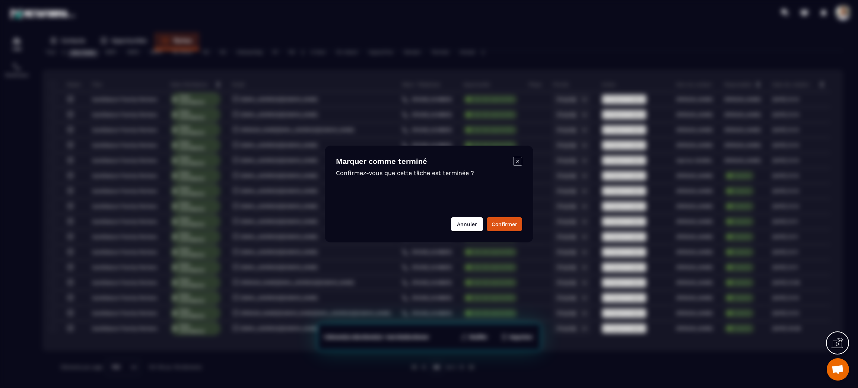
click at [475, 226] on button "Annuler" at bounding box center [467, 224] width 32 height 14
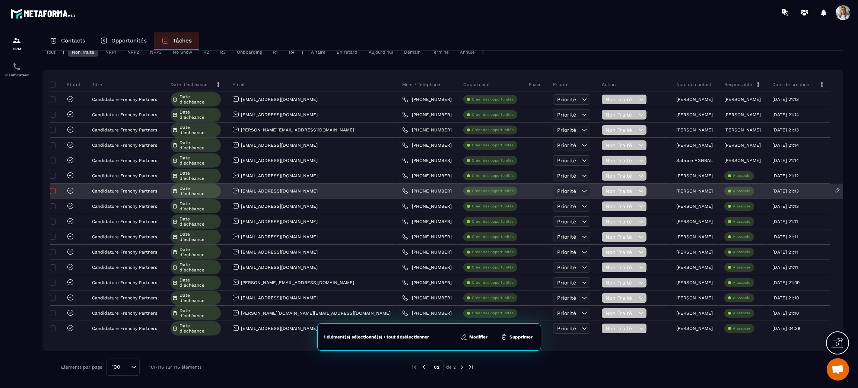
click at [51, 193] on span at bounding box center [53, 191] width 6 height 6
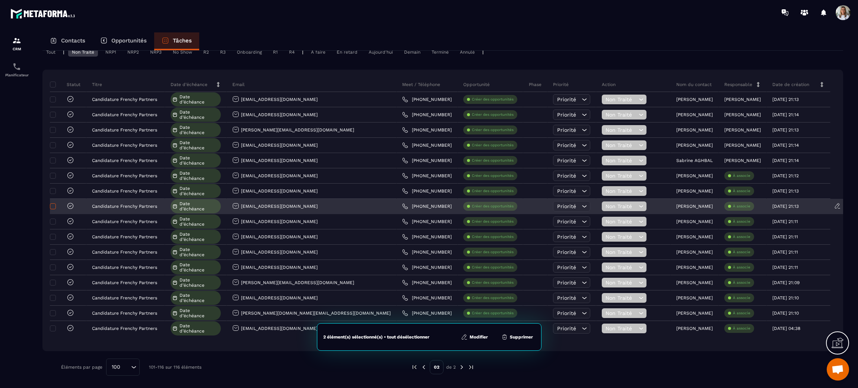
click at [53, 206] on span at bounding box center [53, 206] width 6 height 6
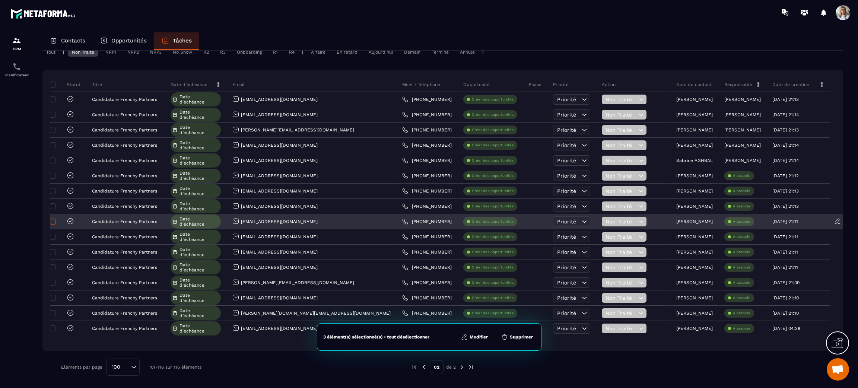
click at [53, 220] on span at bounding box center [53, 222] width 6 height 6
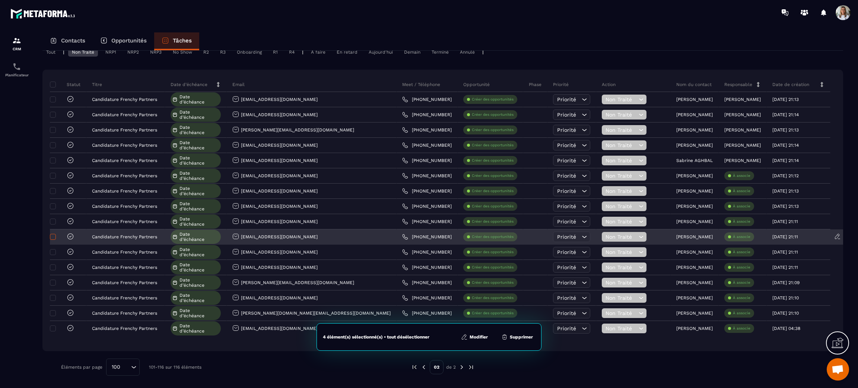
click at [54, 236] on span at bounding box center [53, 237] width 6 height 6
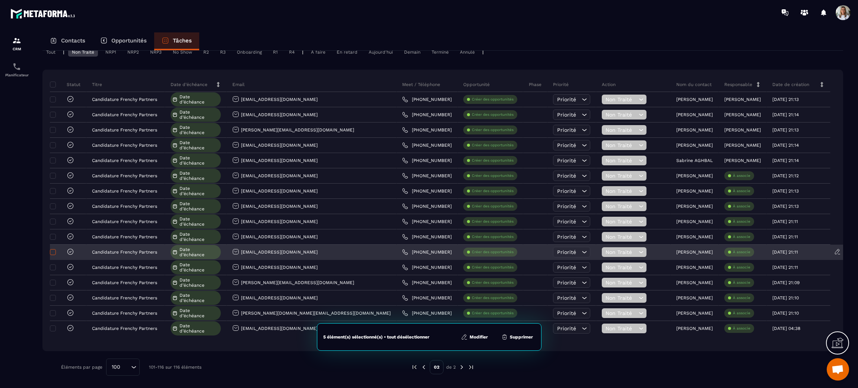
click at [55, 251] on span at bounding box center [53, 252] width 6 height 6
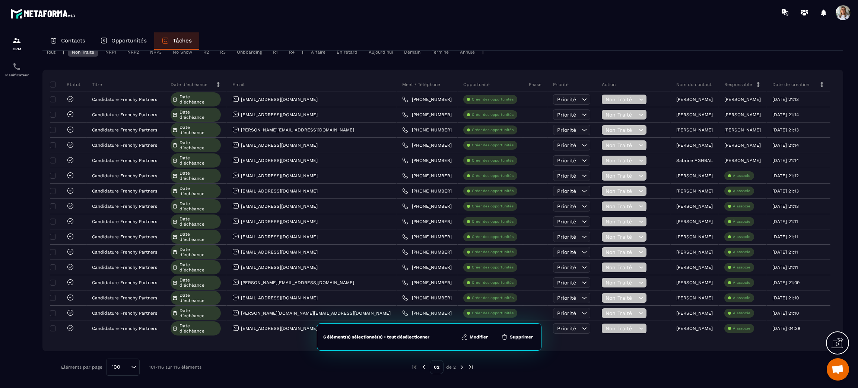
click at [479, 337] on button "Modifier" at bounding box center [474, 336] width 31 height 7
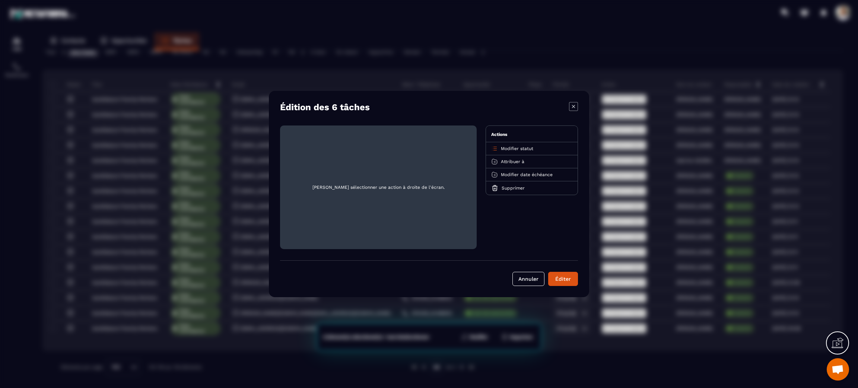
click at [526, 164] on div "Attribuer à" at bounding box center [532, 161] width 92 height 13
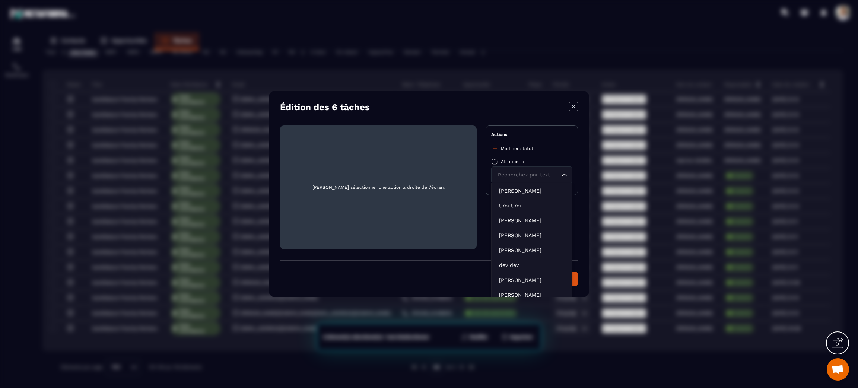
click at [531, 172] on input "Search for option" at bounding box center [528, 175] width 64 height 8
type input "***"
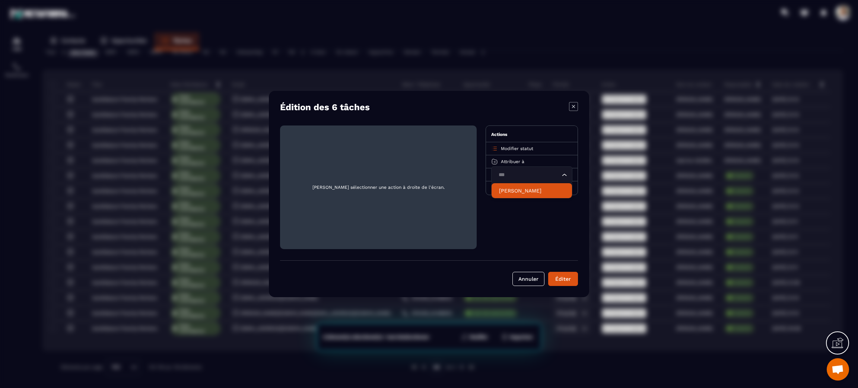
click at [519, 193] on p "[PERSON_NAME]" at bounding box center [532, 190] width 66 height 7
click at [565, 278] on div "Éditer" at bounding box center [563, 278] width 20 height 7
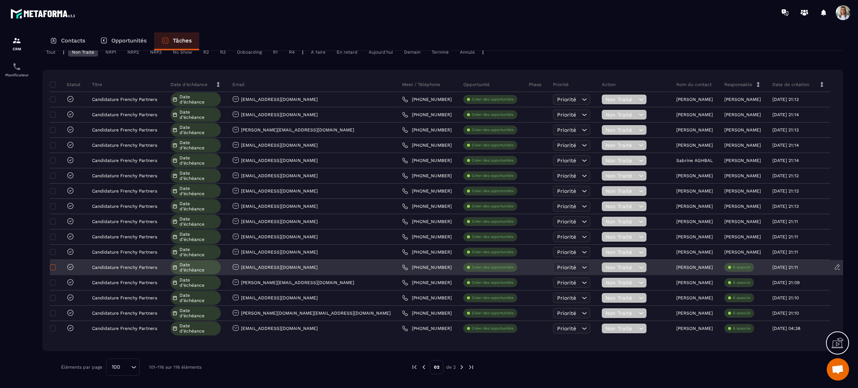
click at [53, 267] on span at bounding box center [53, 267] width 6 height 6
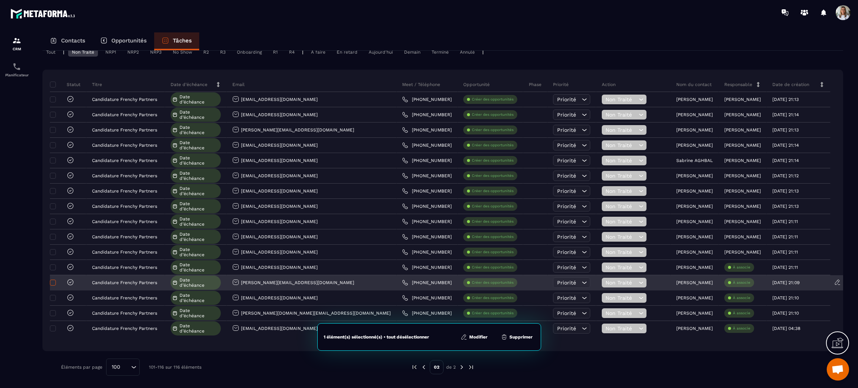
click at [53, 280] on span at bounding box center [53, 283] width 6 height 6
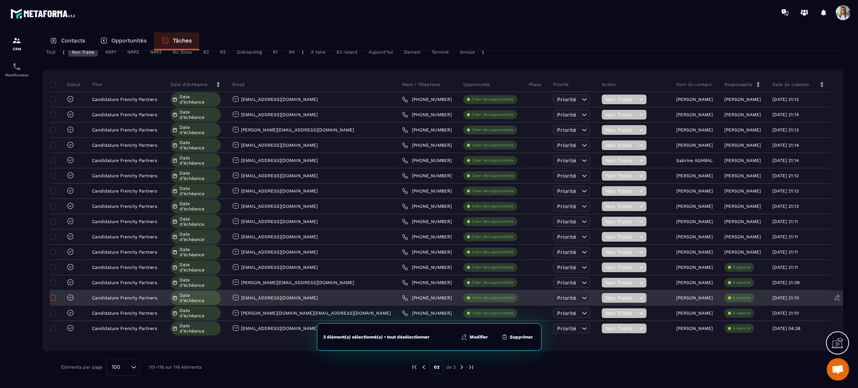
click at [54, 298] on span at bounding box center [53, 298] width 6 height 6
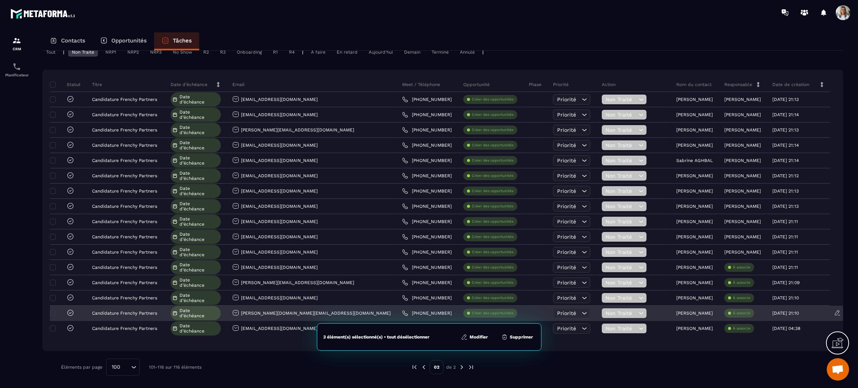
click at [56, 313] on div at bounding box center [63, 313] width 22 height 9
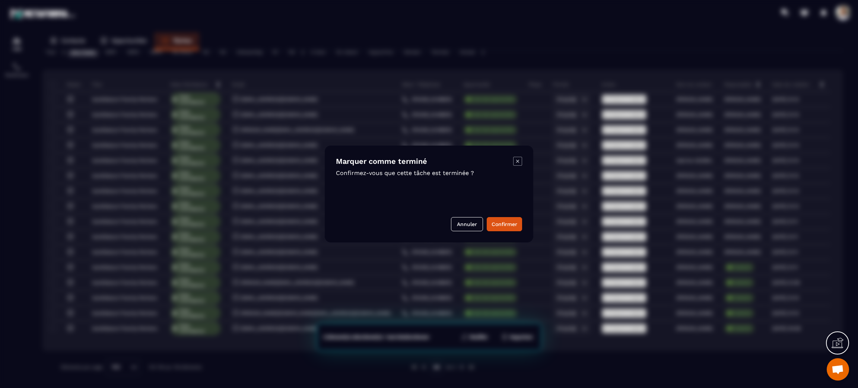
drag, startPoint x: 470, startPoint y: 224, endPoint x: 147, endPoint y: 271, distance: 326.0
click at [469, 224] on button "Annuler" at bounding box center [467, 224] width 32 height 14
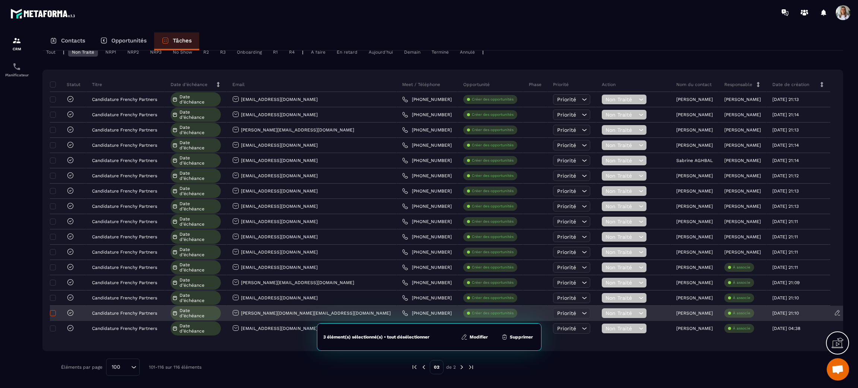
click at [53, 314] on span at bounding box center [53, 313] width 6 height 6
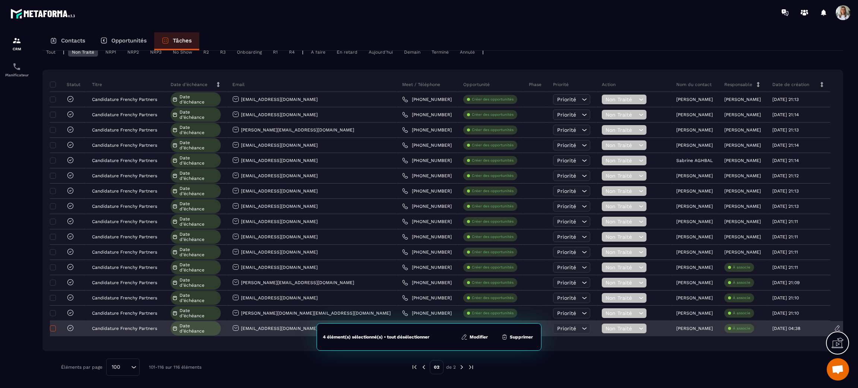
click at [53, 330] on span at bounding box center [53, 329] width 6 height 6
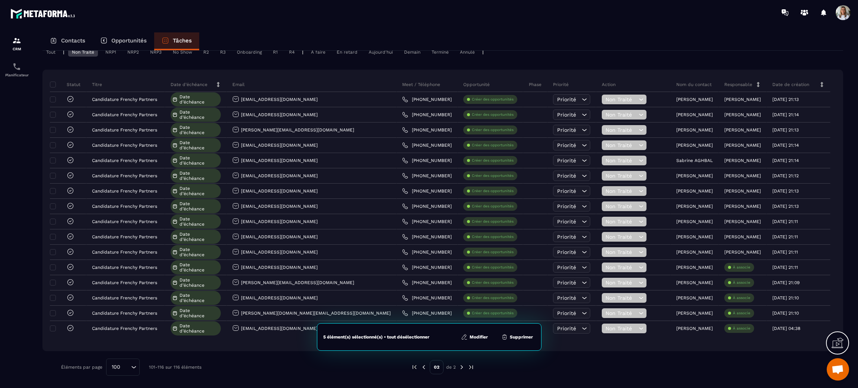
click at [480, 337] on button "Modifier" at bounding box center [474, 336] width 31 height 7
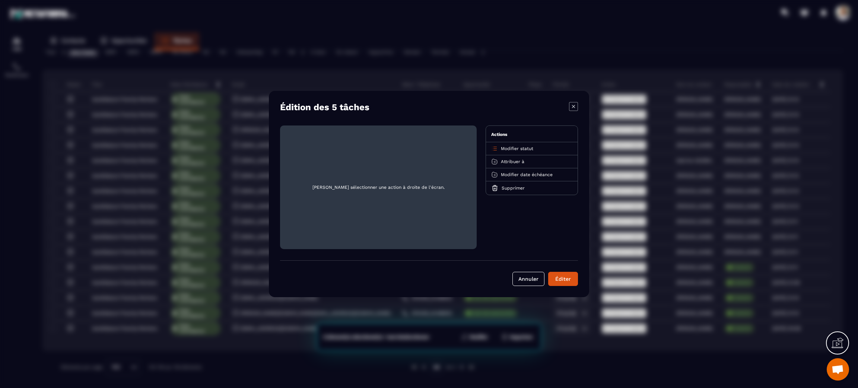
click at [517, 162] on span "Attribuer à" at bounding box center [512, 161] width 23 height 5
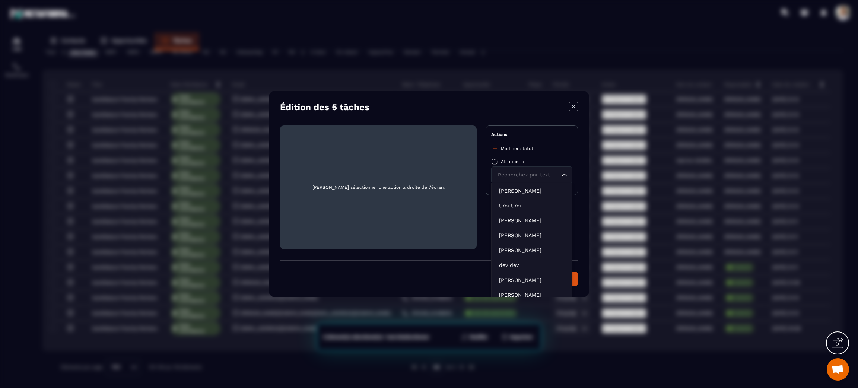
click at [525, 174] on input "Search for option" at bounding box center [528, 175] width 64 height 8
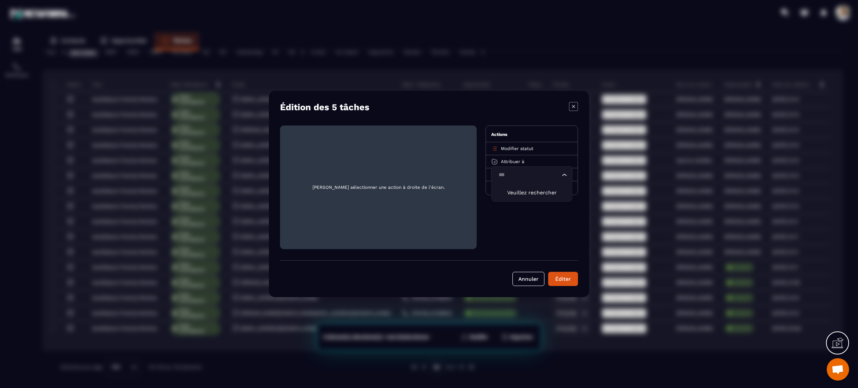
type input "**"
click at [528, 189] on p "[PERSON_NAME]" at bounding box center [532, 190] width 66 height 7
click at [562, 277] on div "Éditer" at bounding box center [563, 278] width 20 height 7
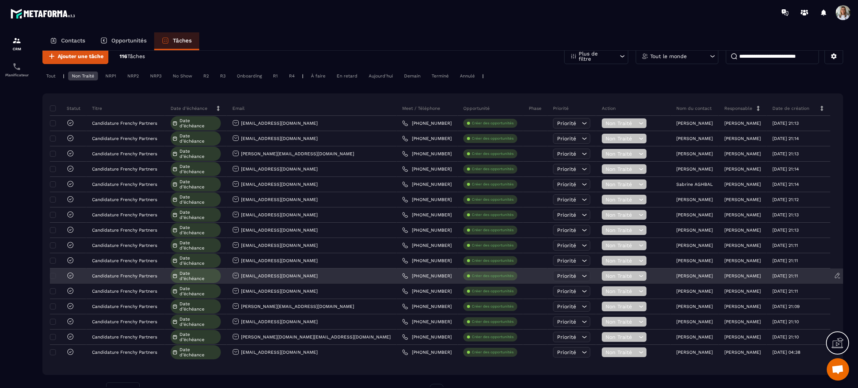
scroll to position [0, 0]
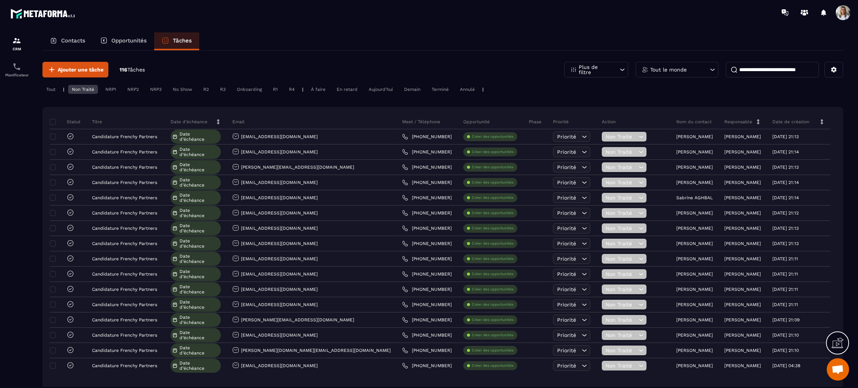
click at [685, 66] on div "Tout le monde" at bounding box center [677, 70] width 83 height 16
click at [673, 105] on input "****" at bounding box center [677, 105] width 75 height 17
click at [672, 121] on li "[PERSON_NAME]" at bounding box center [677, 125] width 83 height 14
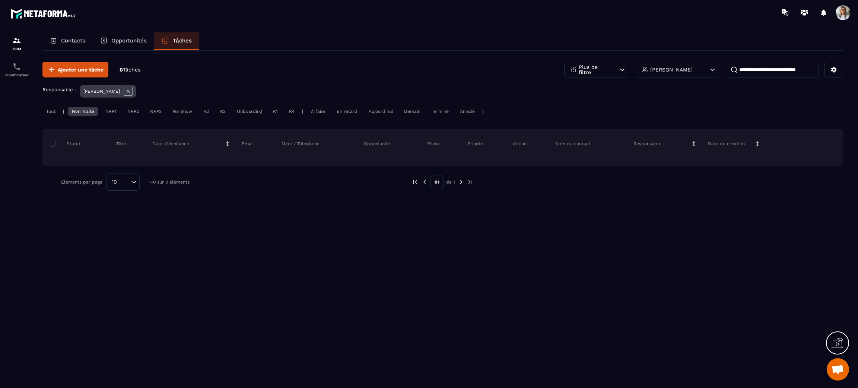
click at [55, 111] on div "Tout" at bounding box center [50, 111] width 17 height 9
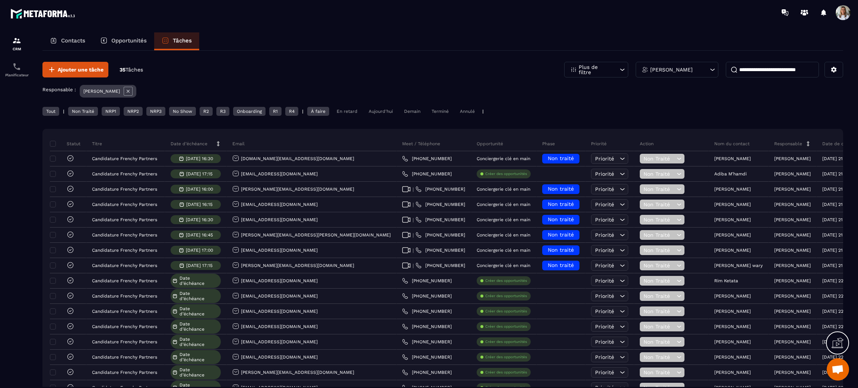
click at [124, 91] on icon at bounding box center [128, 91] width 9 height 9
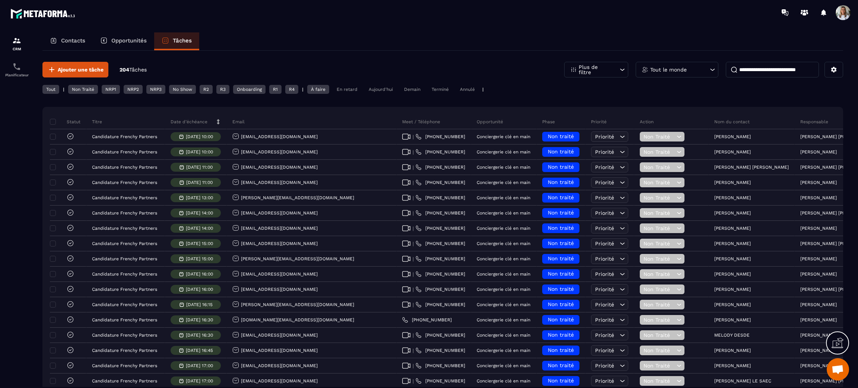
click at [772, 66] on input at bounding box center [772, 70] width 93 height 16
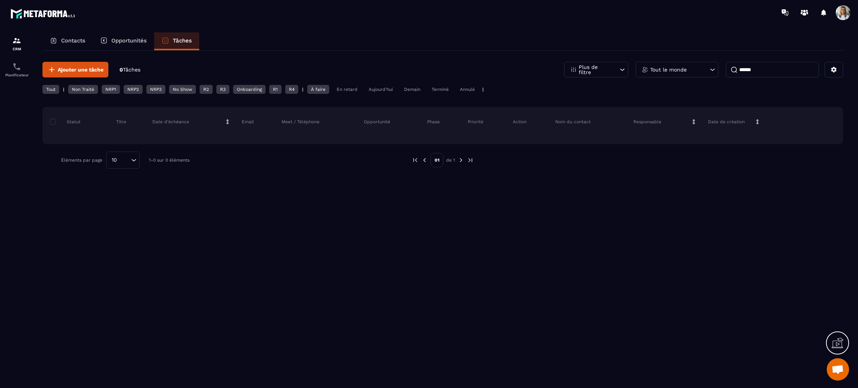
click at [771, 69] on input "******" at bounding box center [772, 70] width 93 height 16
type input "*****"
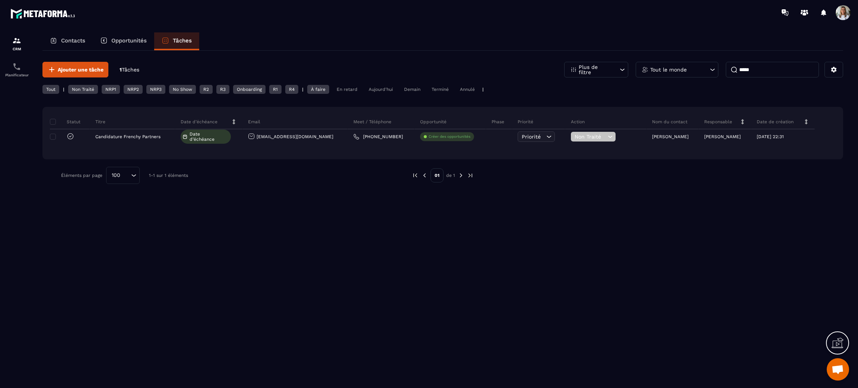
drag, startPoint x: 777, startPoint y: 70, endPoint x: 733, endPoint y: 71, distance: 44.0
click at [733, 71] on input "*****" at bounding box center [772, 70] width 93 height 16
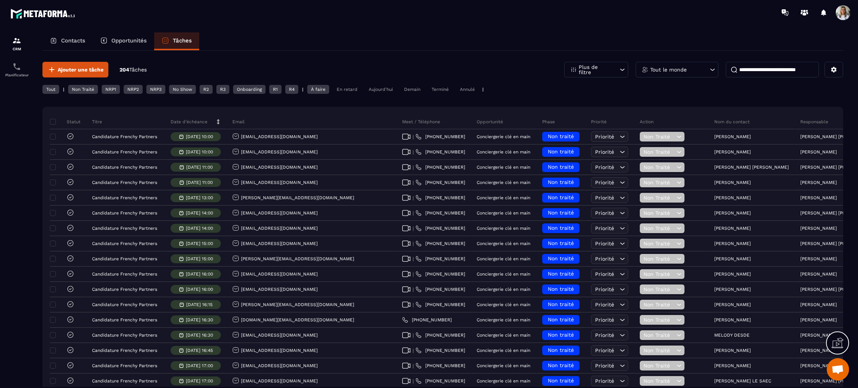
click at [756, 71] on input at bounding box center [772, 70] width 93 height 16
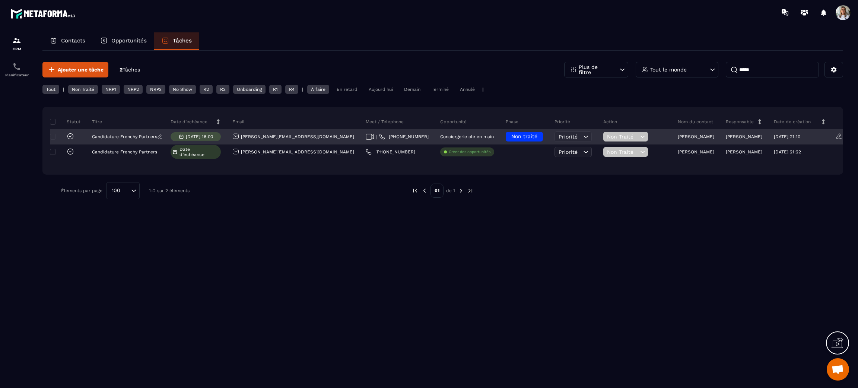
type input "*****"
click at [106, 137] on p "Candidature Frenchy Partners" at bounding box center [124, 136] width 65 height 5
